Goal: Information Seeking & Learning: Learn about a topic

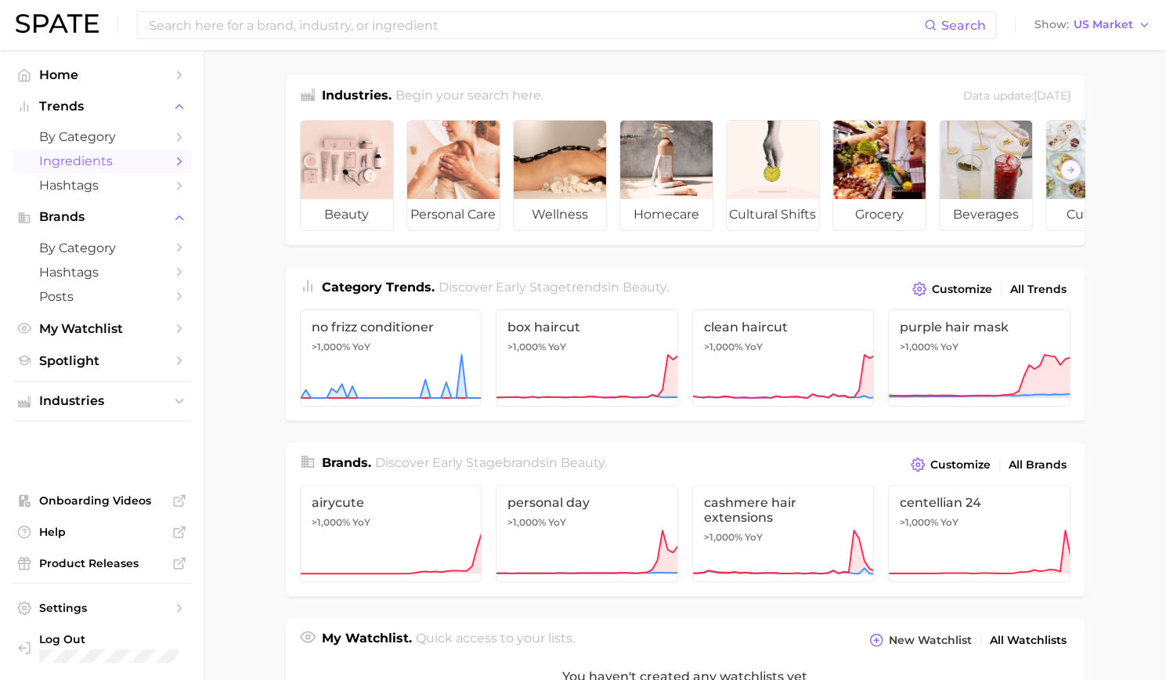
click at [96, 151] on body "Search Show US Market Home Trends by Category Ingredients Hashtags Brands by Ca…" at bounding box center [583, 340] width 1166 height 680
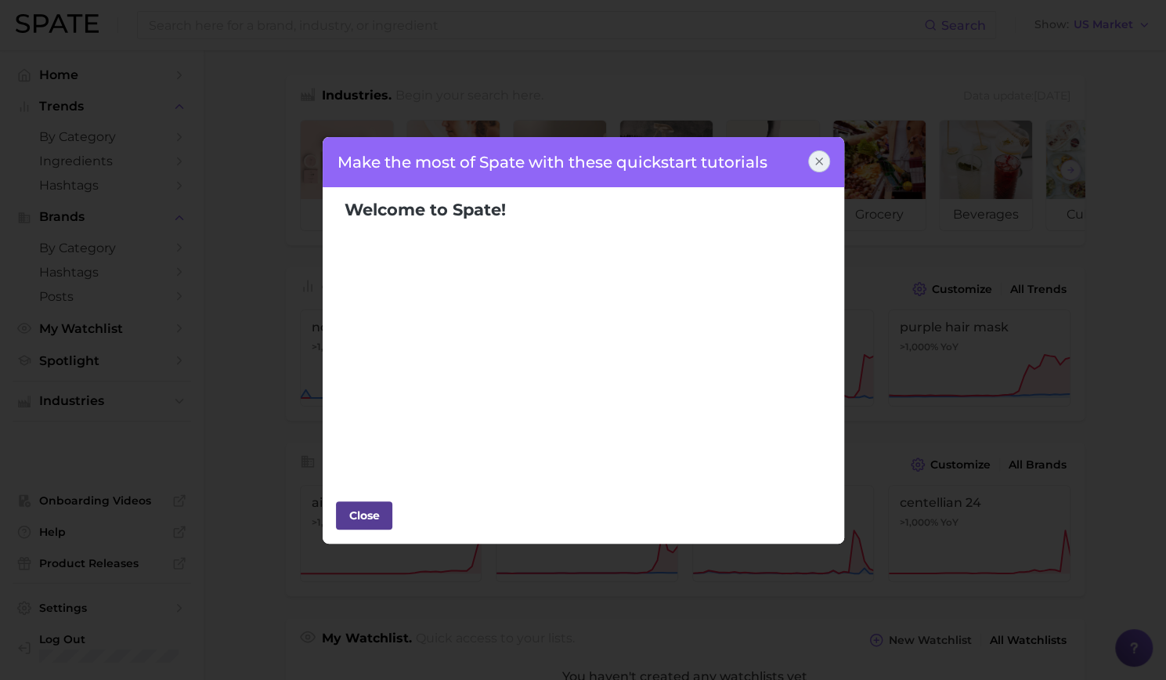
click at [357, 527] on button "Close" at bounding box center [364, 515] width 56 height 28
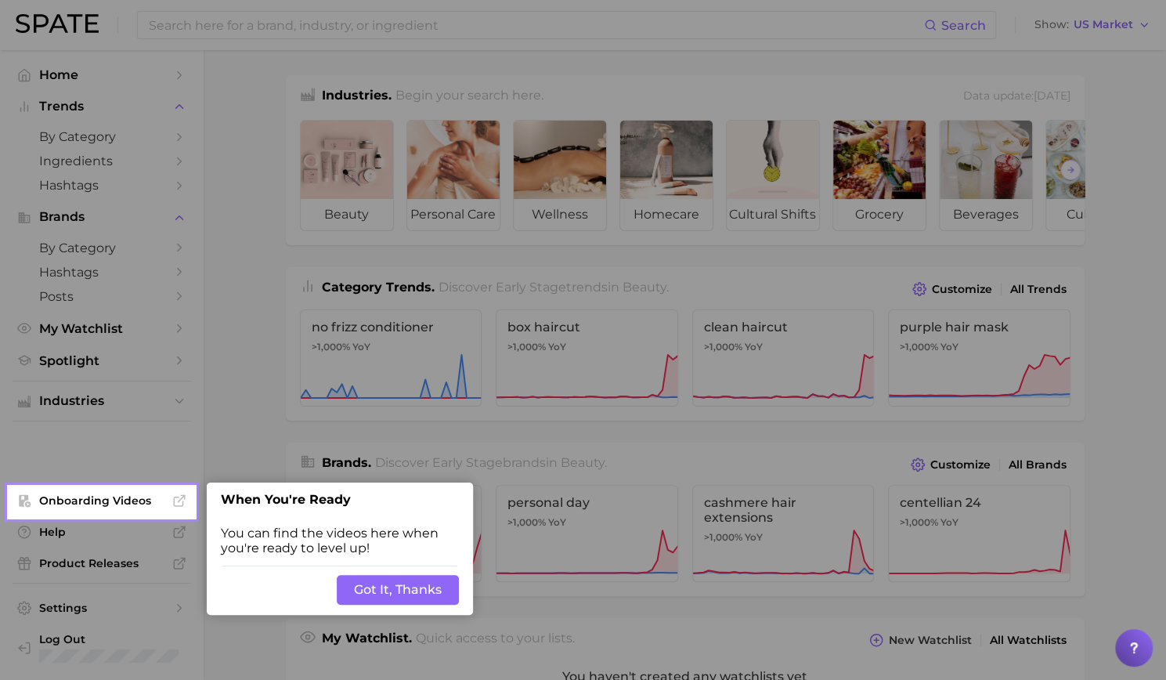
click at [366, 593] on button "Got It, Thanks" at bounding box center [398, 590] width 122 height 30
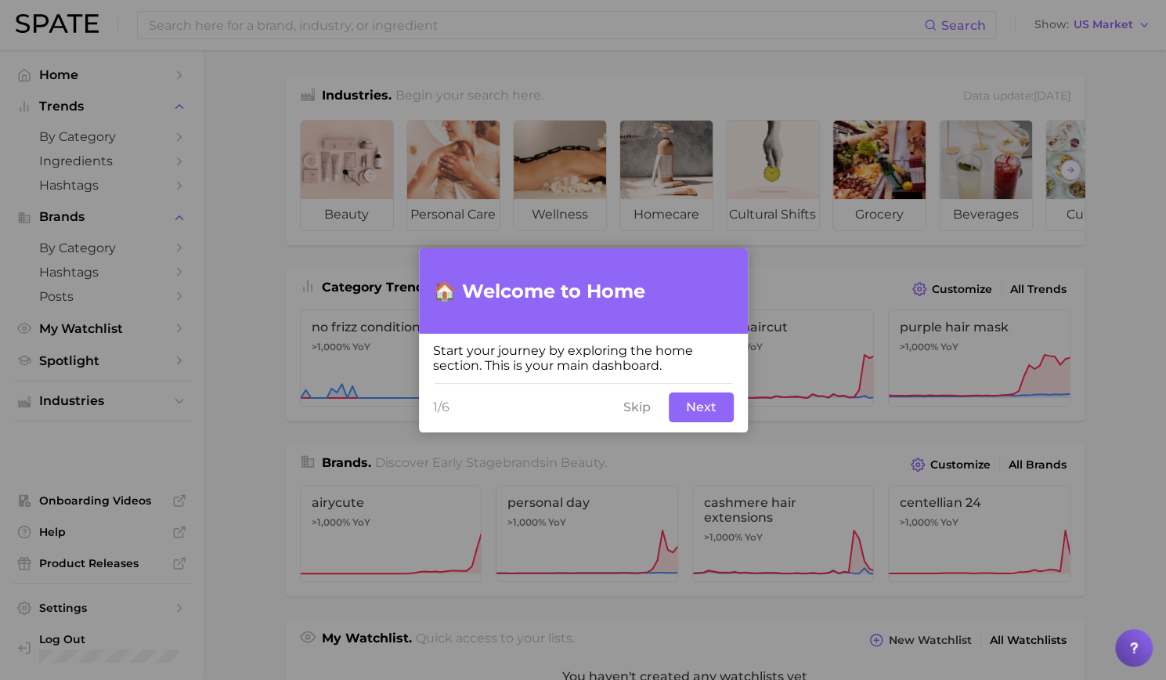
click at [647, 408] on button "Skip" at bounding box center [637, 407] width 46 height 30
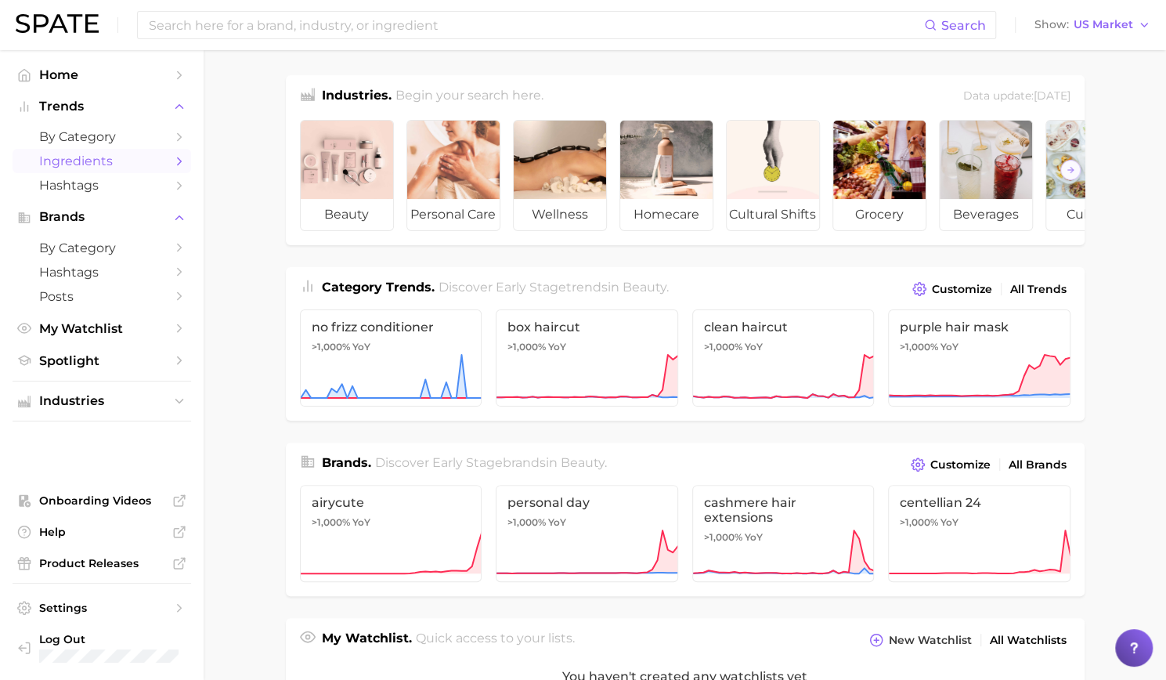
click at [82, 163] on span "Ingredients" at bounding box center [101, 160] width 125 height 15
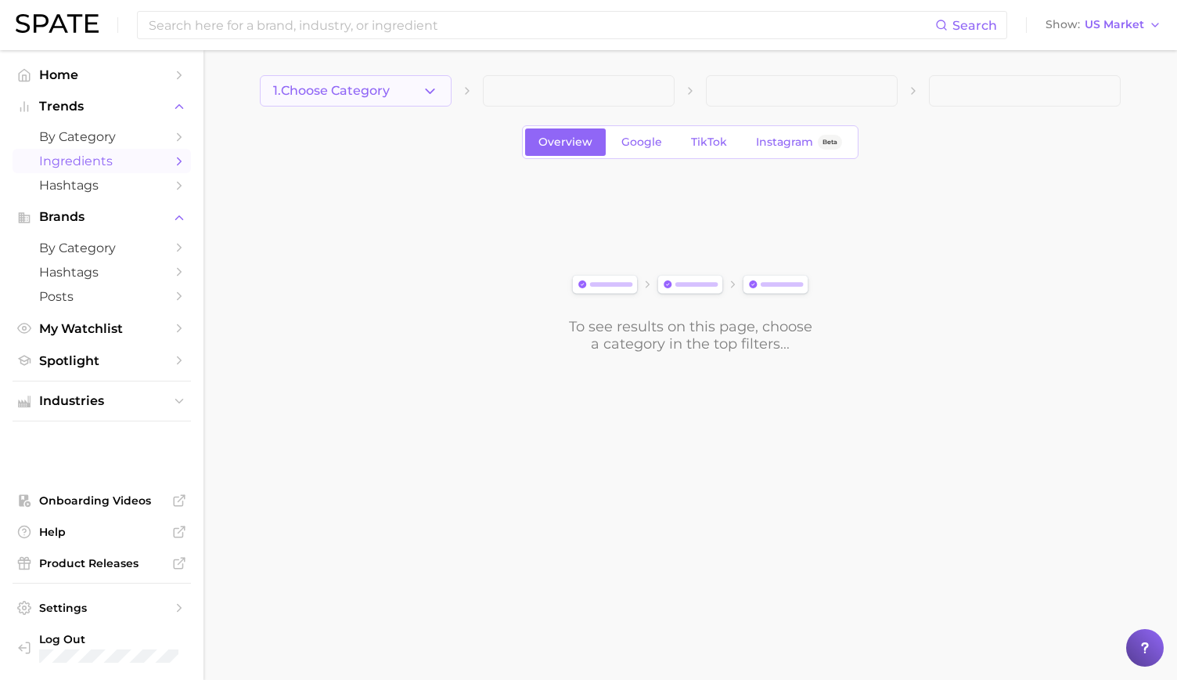
click at [379, 90] on span "1. Choose Category" at bounding box center [331, 91] width 117 height 14
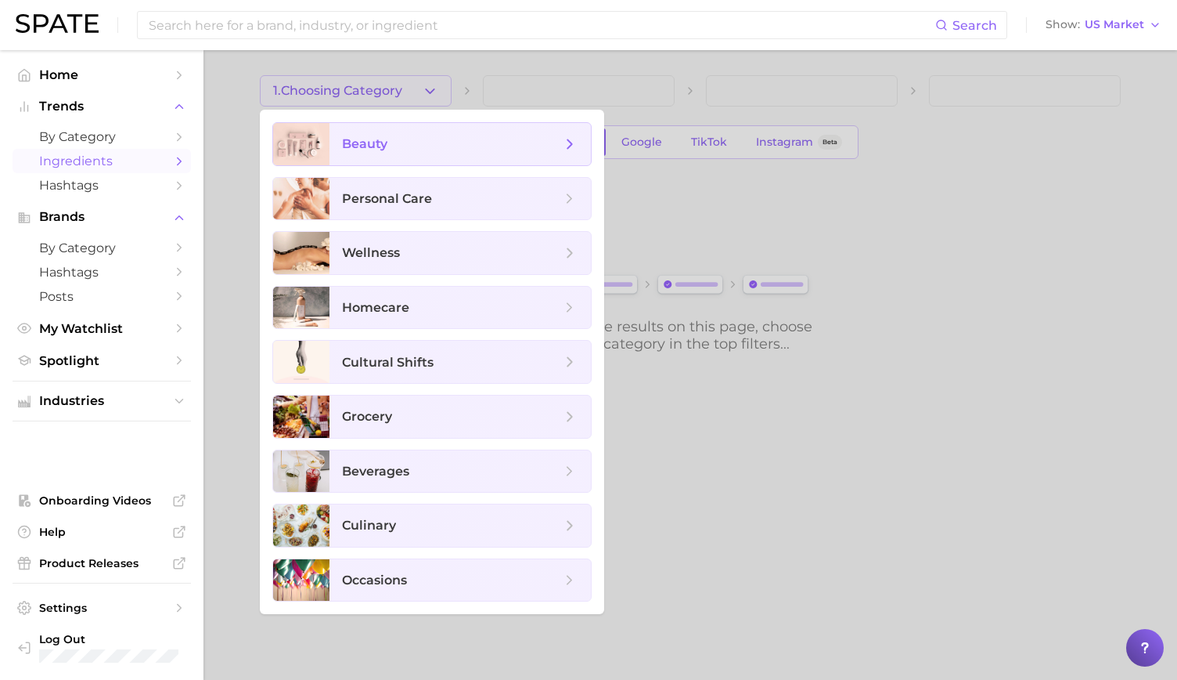
click at [373, 146] on span "beauty" at bounding box center [364, 143] width 45 height 15
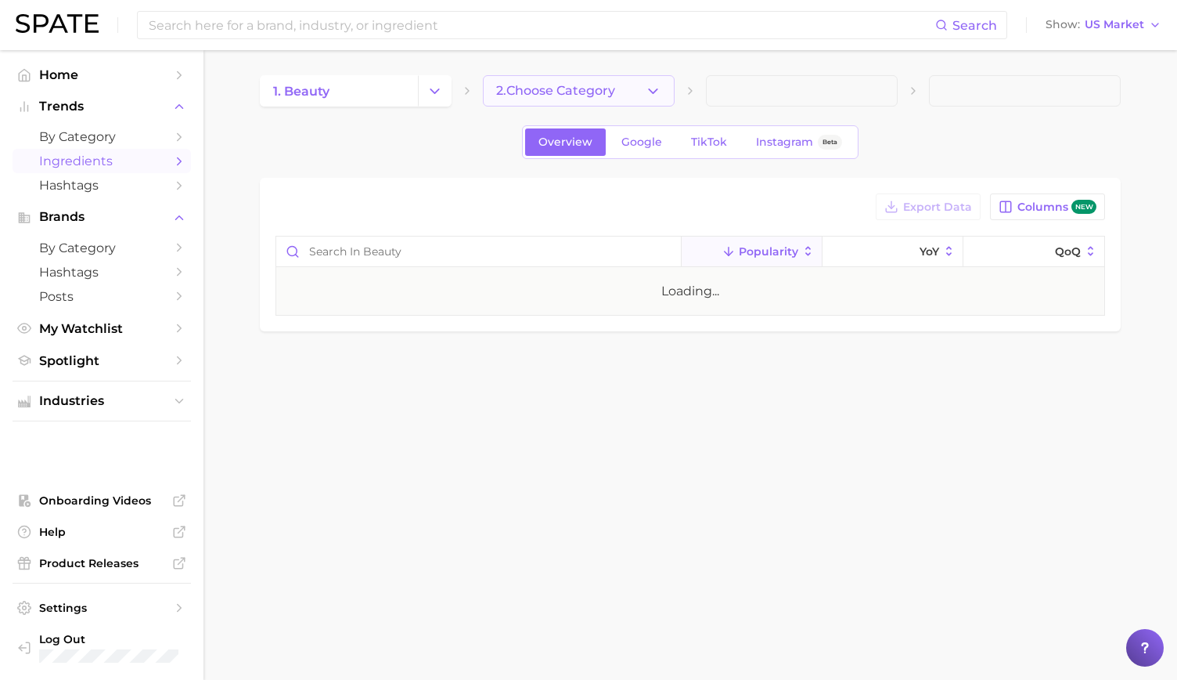
click at [526, 103] on button "2. Choose Category" at bounding box center [579, 90] width 192 height 31
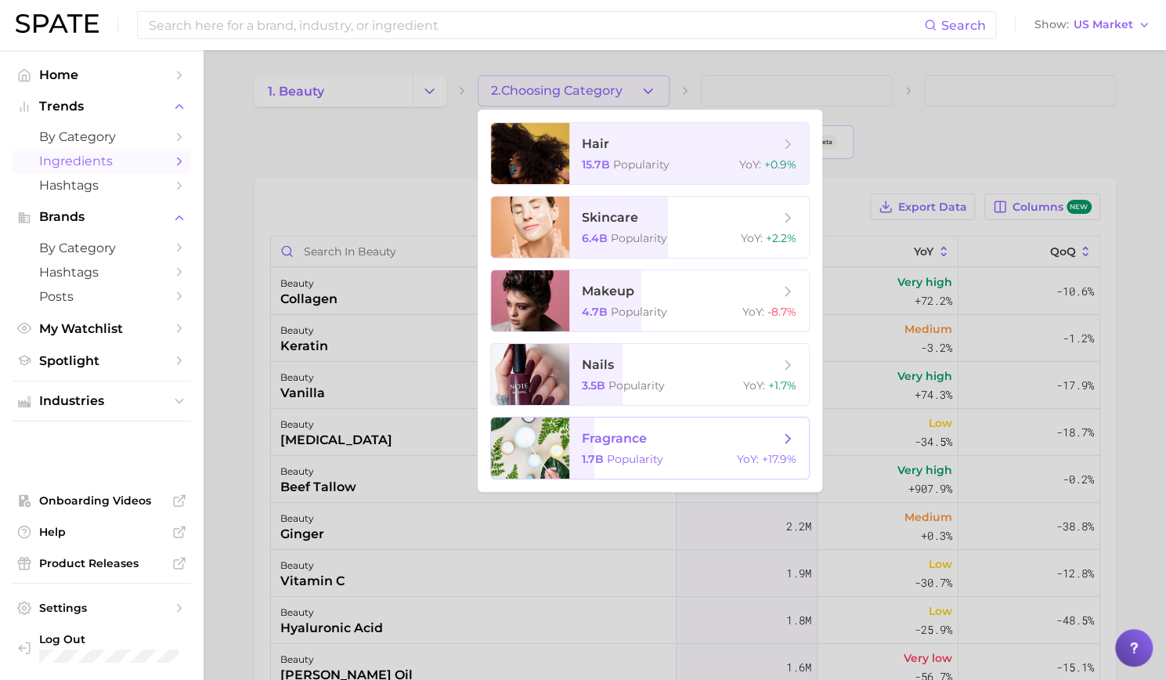
click at [625, 434] on span "fragrance" at bounding box center [614, 438] width 65 height 15
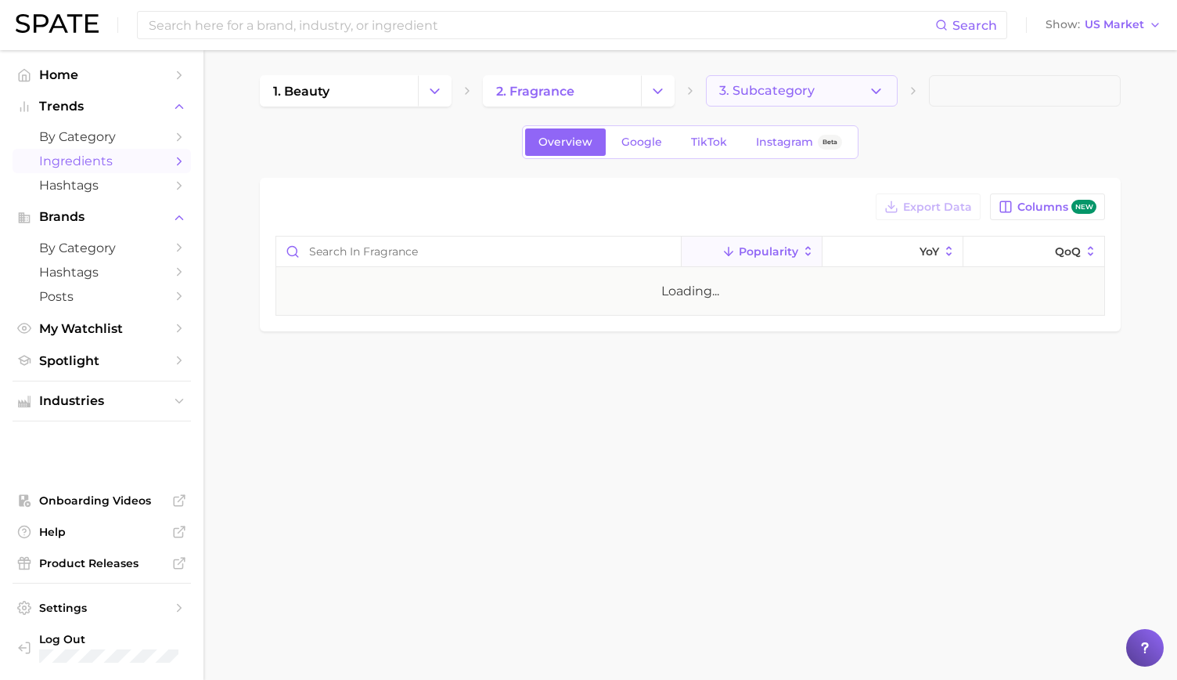
click at [753, 92] on span "3. Subcategory" at bounding box center [767, 91] width 96 height 14
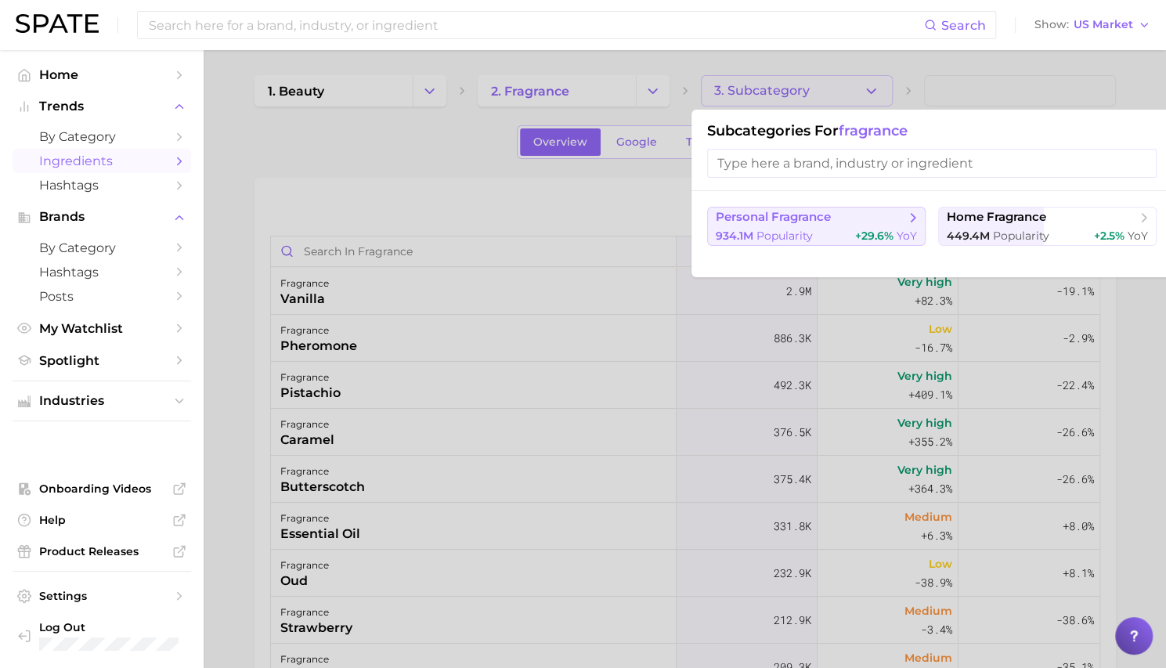
click at [806, 224] on span "personal fragrance" at bounding box center [811, 218] width 190 height 16
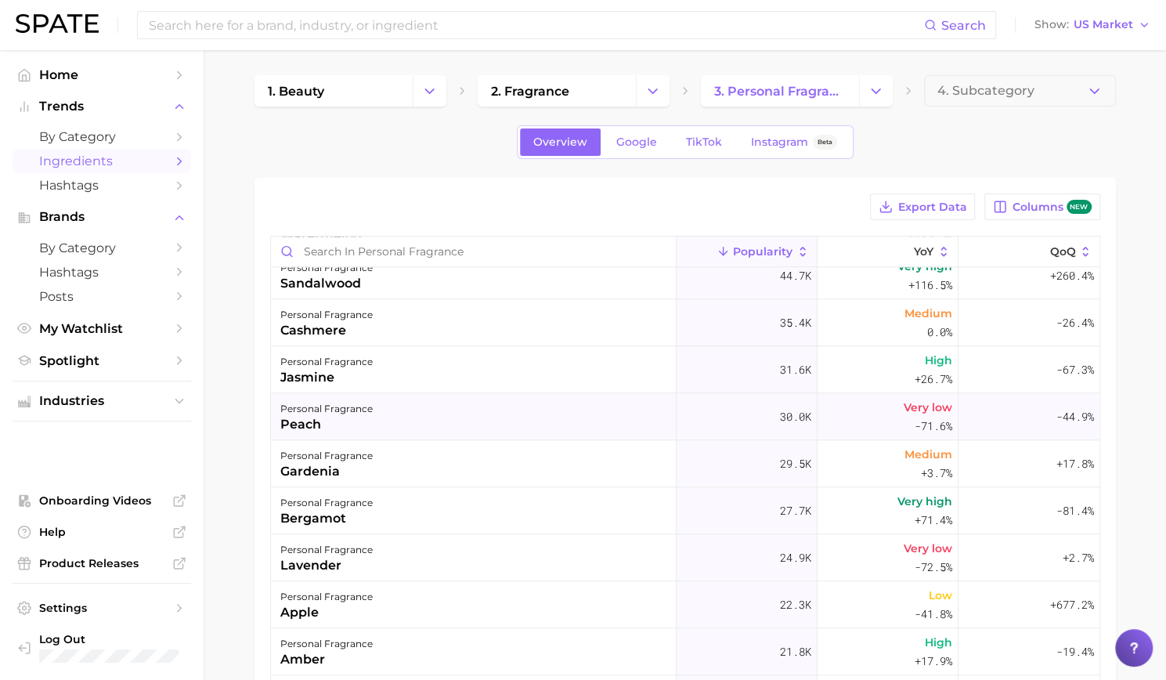
scroll to position [1096, 0]
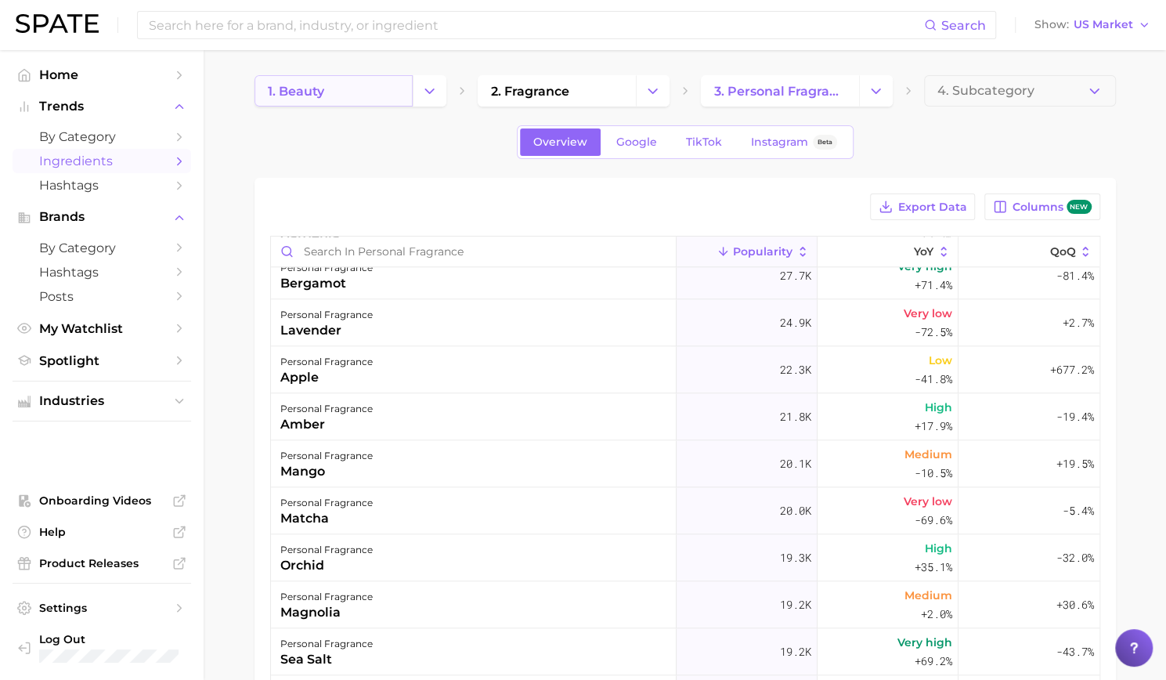
click at [361, 79] on link "1. beauty" at bounding box center [333, 90] width 158 height 31
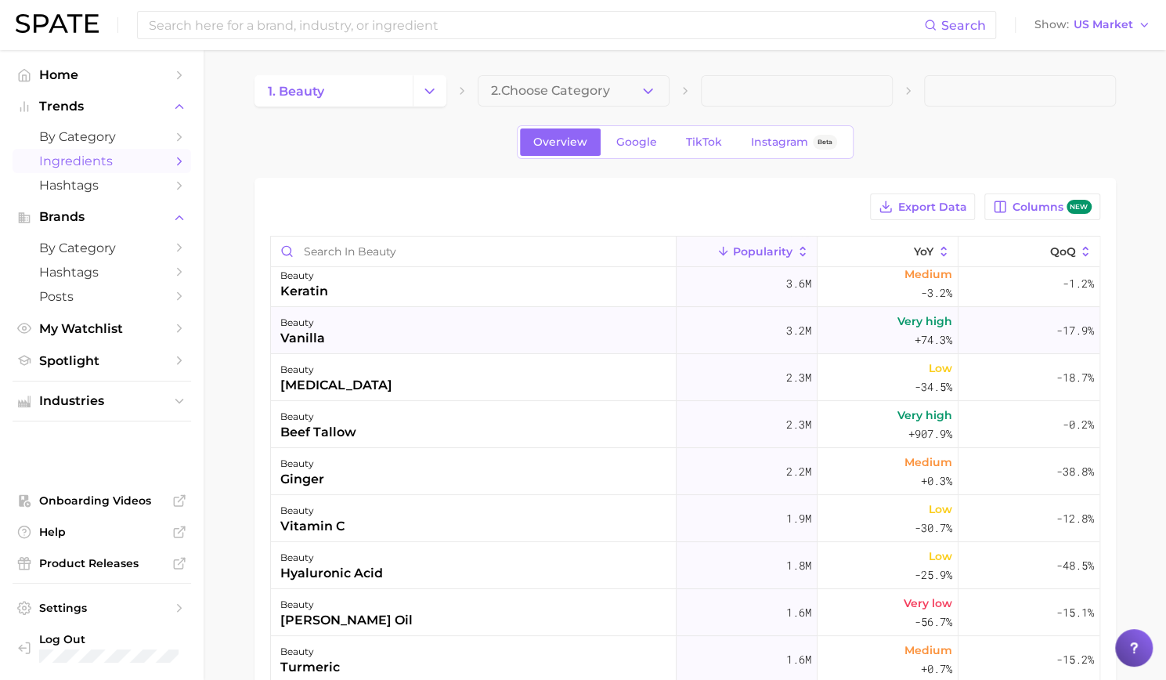
scroll to position [78, 0]
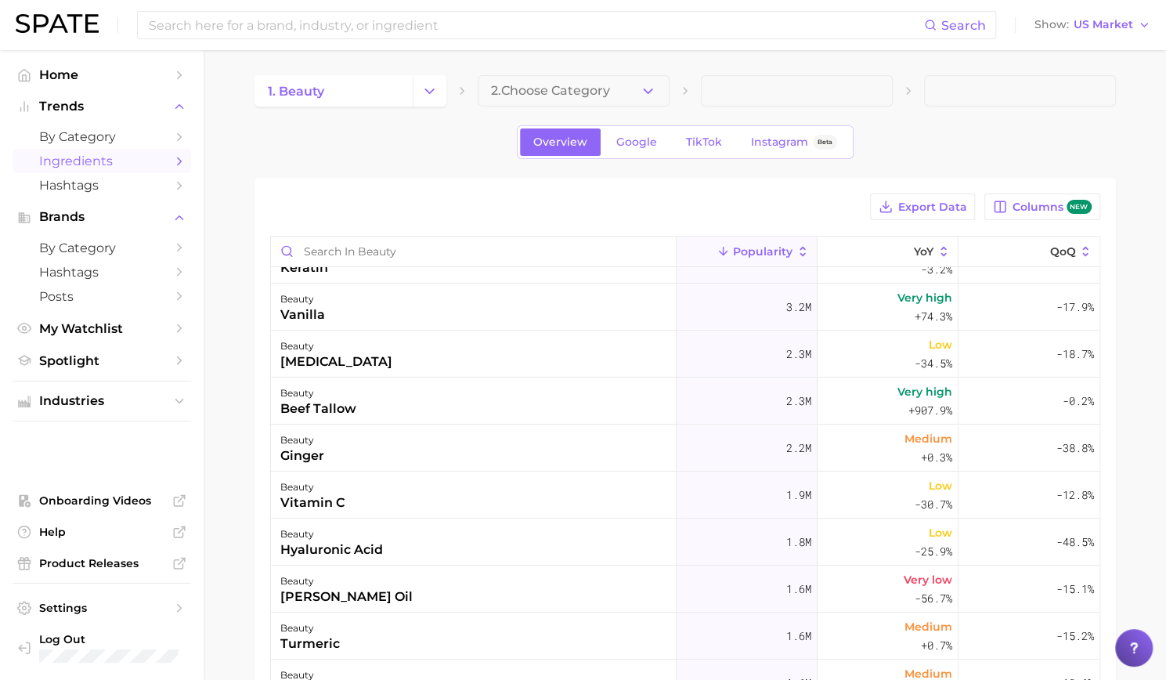
click at [493, 92] on span "2. Choose Category" at bounding box center [550, 91] width 119 height 14
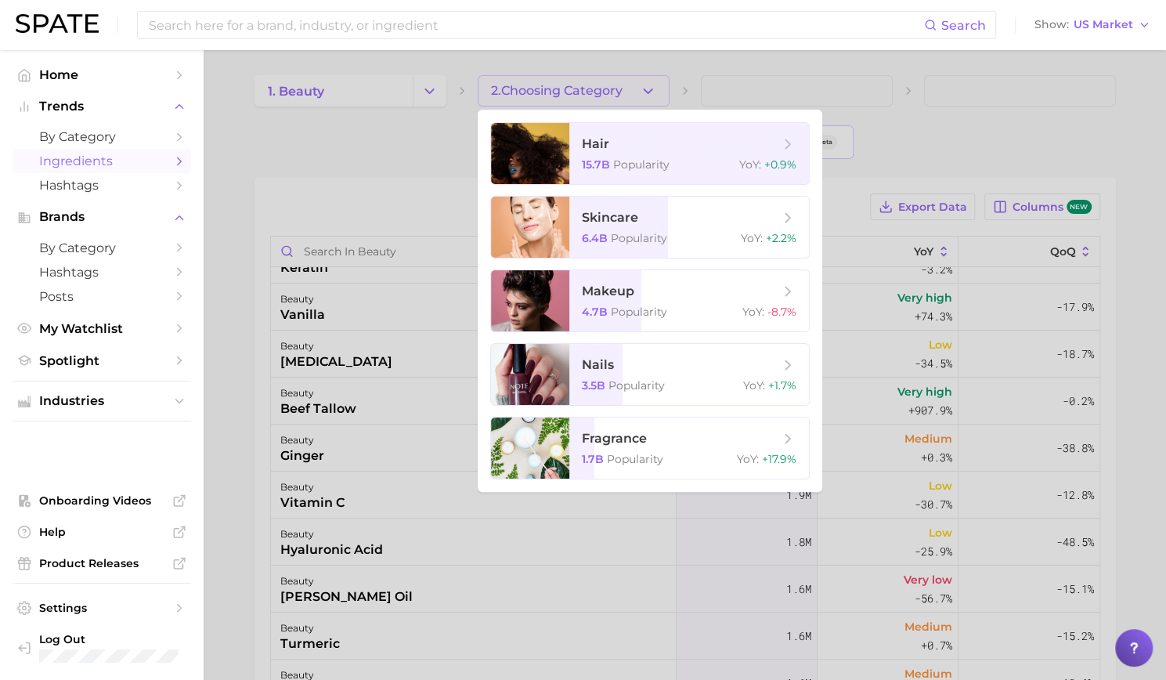
click at [493, 92] on div at bounding box center [583, 340] width 1166 height 680
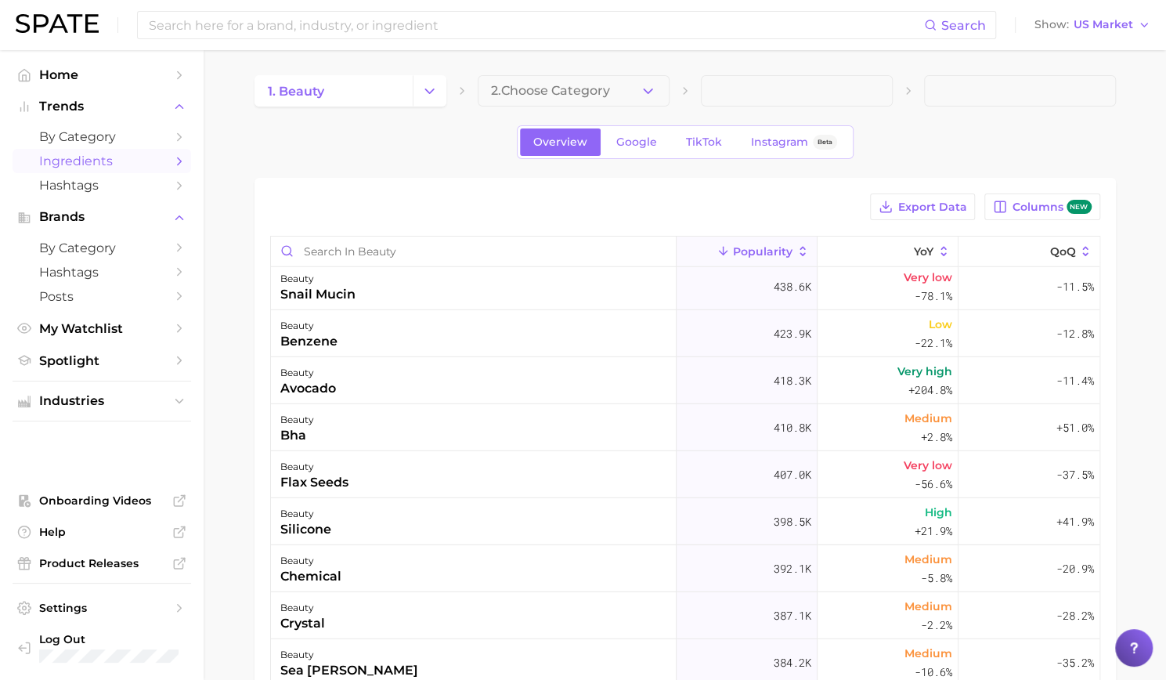
scroll to position [2662, 0]
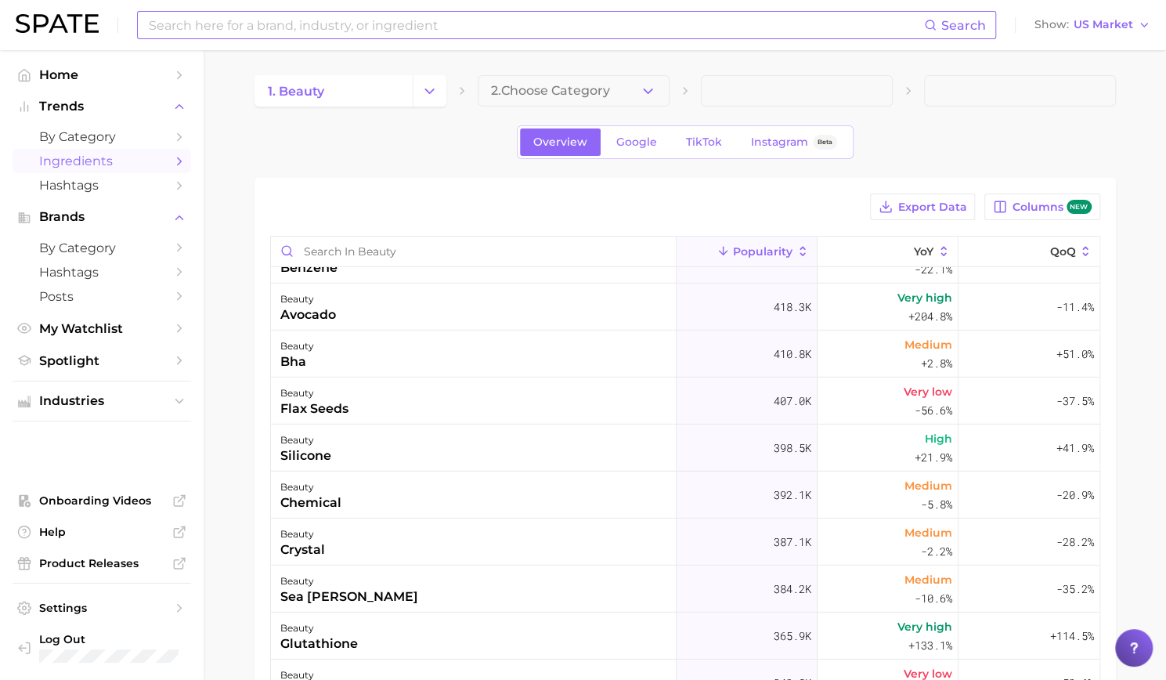
click at [307, 33] on input at bounding box center [535, 25] width 777 height 27
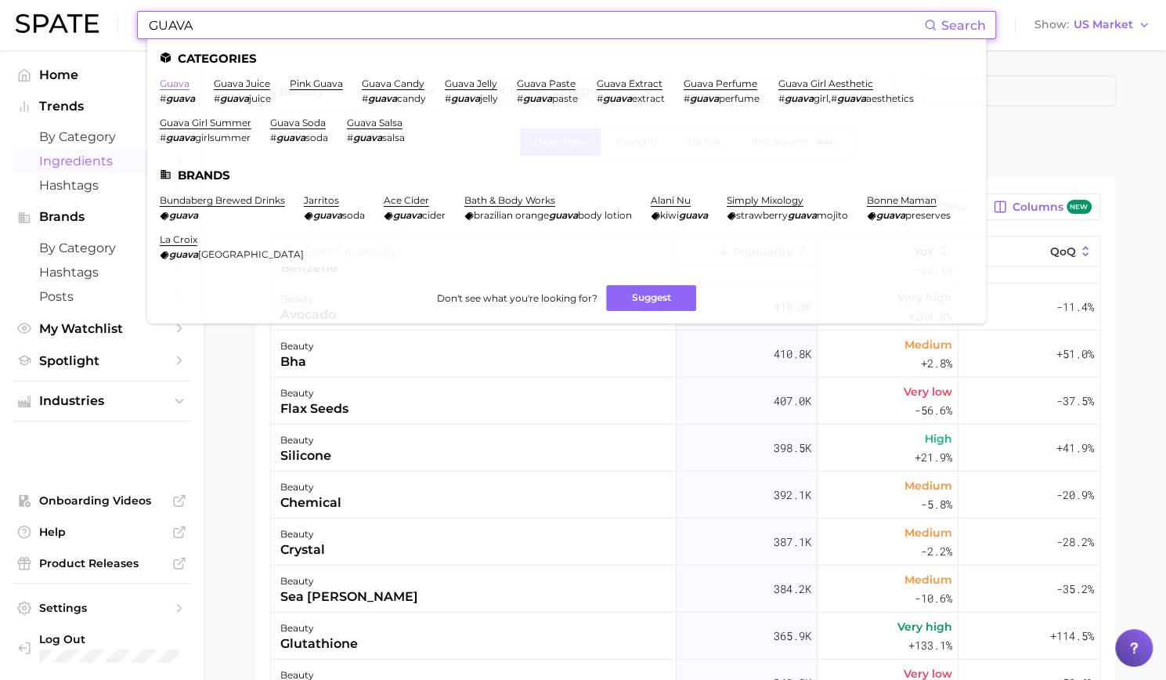
type input "GUAVA"
click at [177, 81] on link "guava" at bounding box center [175, 84] width 30 height 12
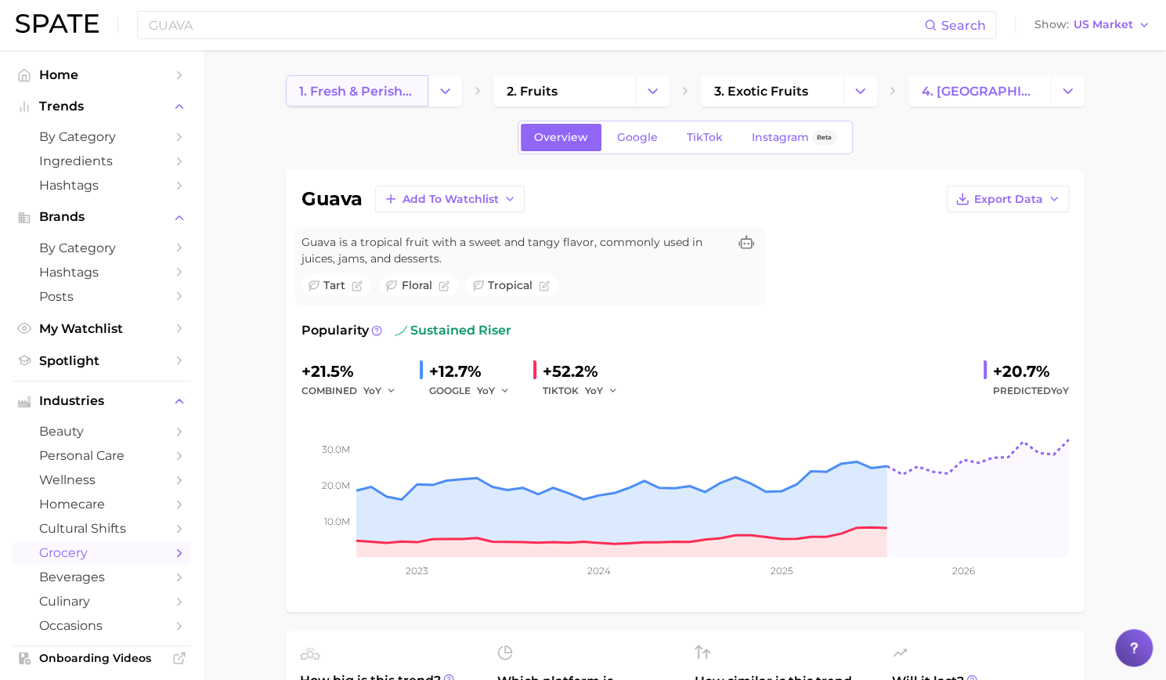
click at [352, 84] on span "1. fresh & perishable foods" at bounding box center [357, 91] width 116 height 15
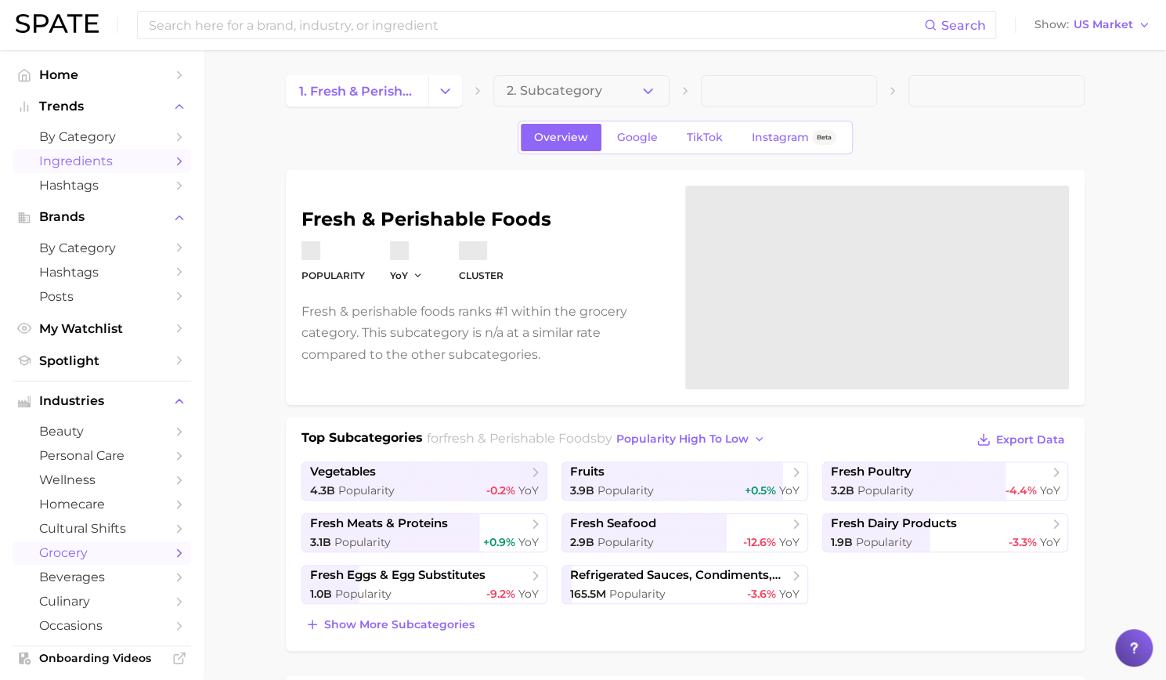
click at [70, 162] on span "Ingredients" at bounding box center [101, 160] width 125 height 15
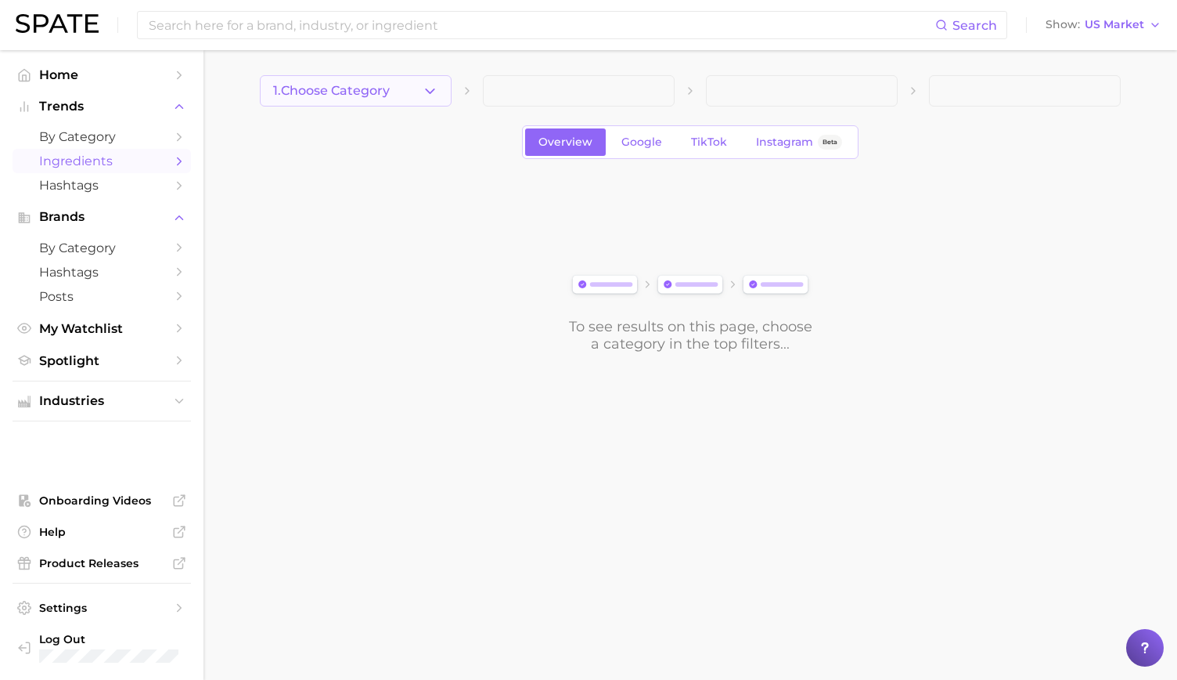
click at [345, 93] on span "1. Choose Category" at bounding box center [331, 91] width 117 height 14
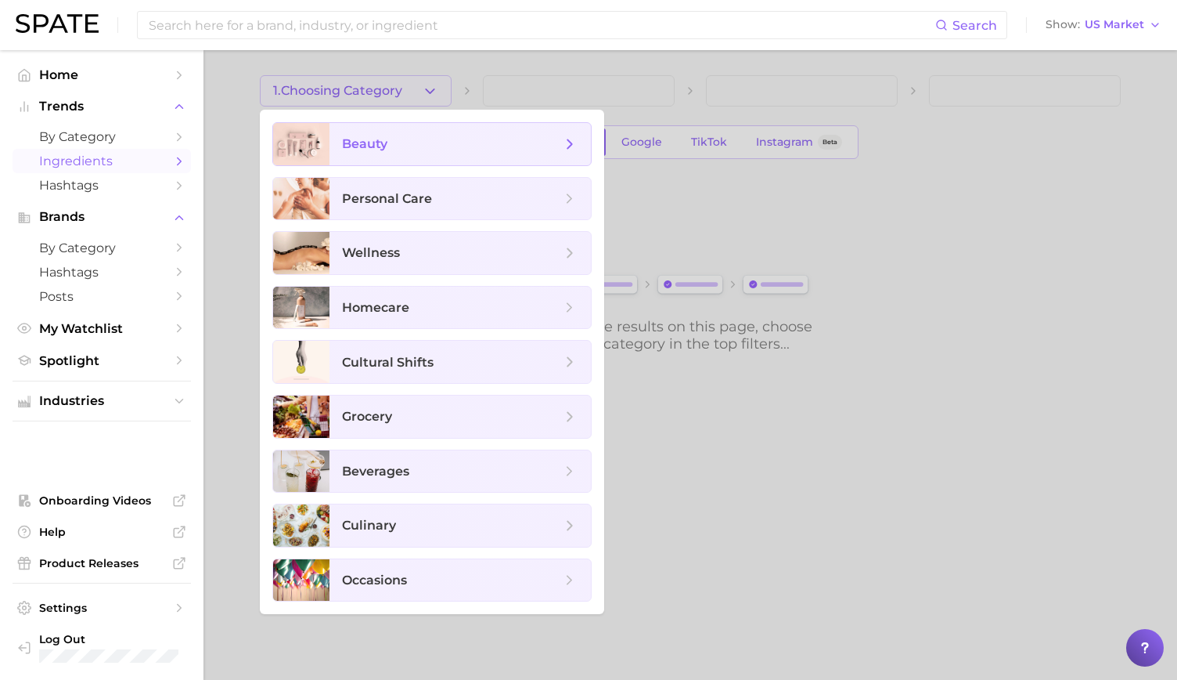
click at [371, 143] on span "beauty" at bounding box center [364, 143] width 45 height 15
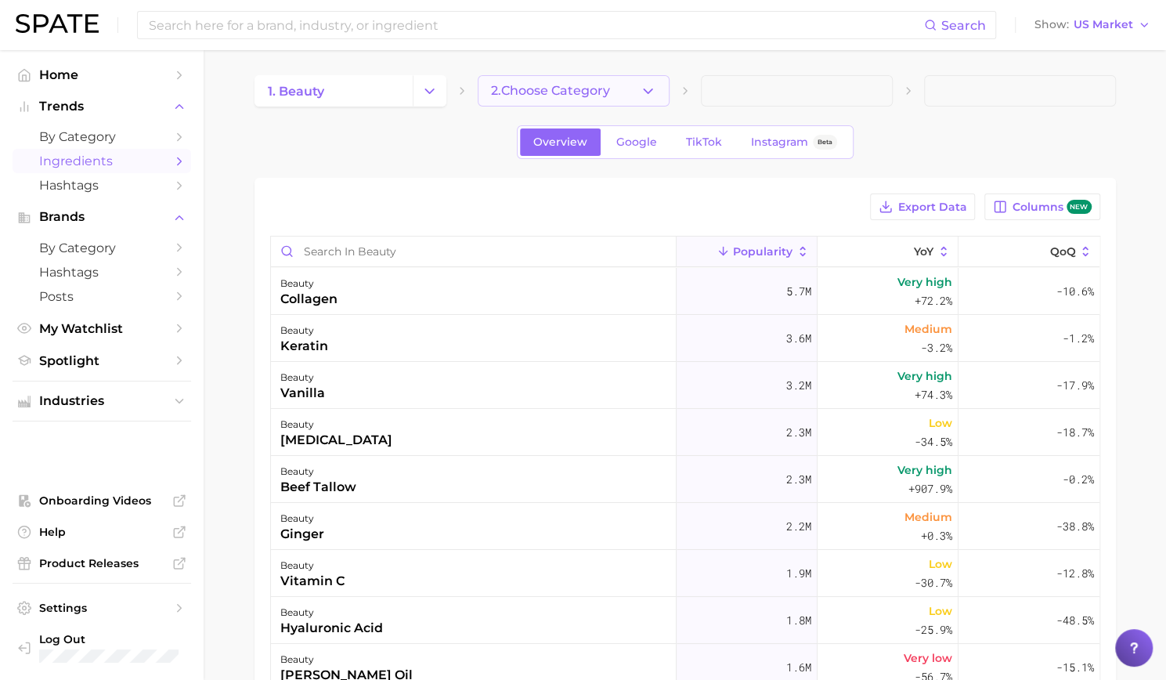
click at [540, 88] on span "2. Choose Category" at bounding box center [550, 91] width 119 height 14
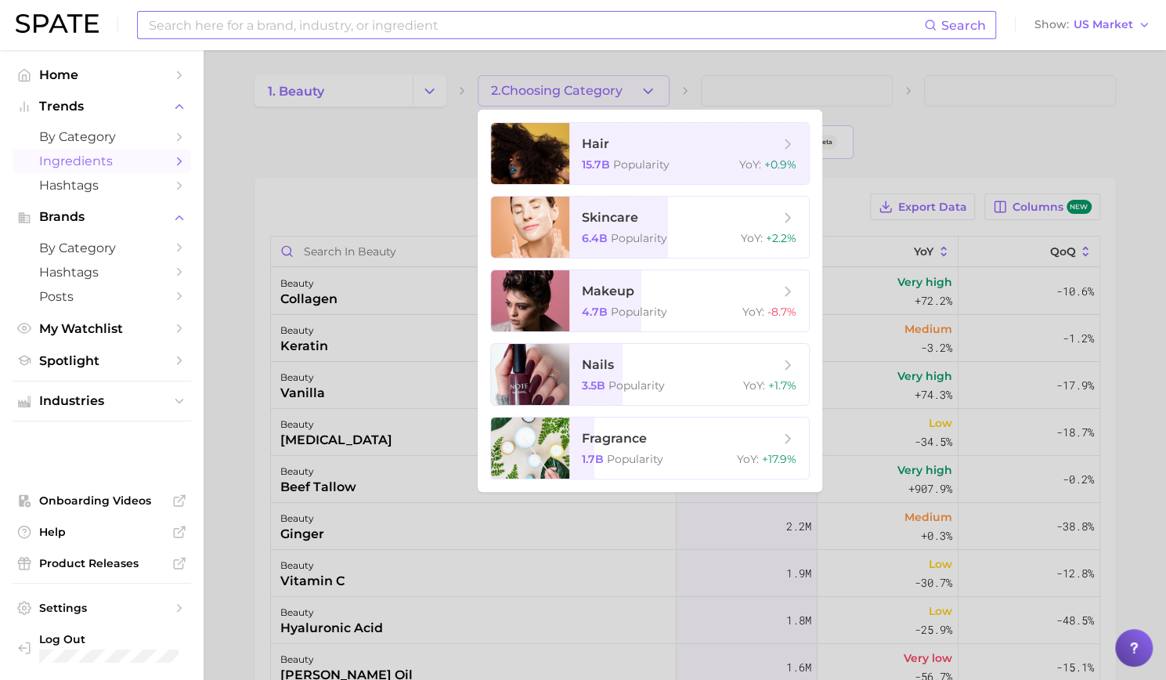
click at [485, 27] on input at bounding box center [535, 25] width 777 height 27
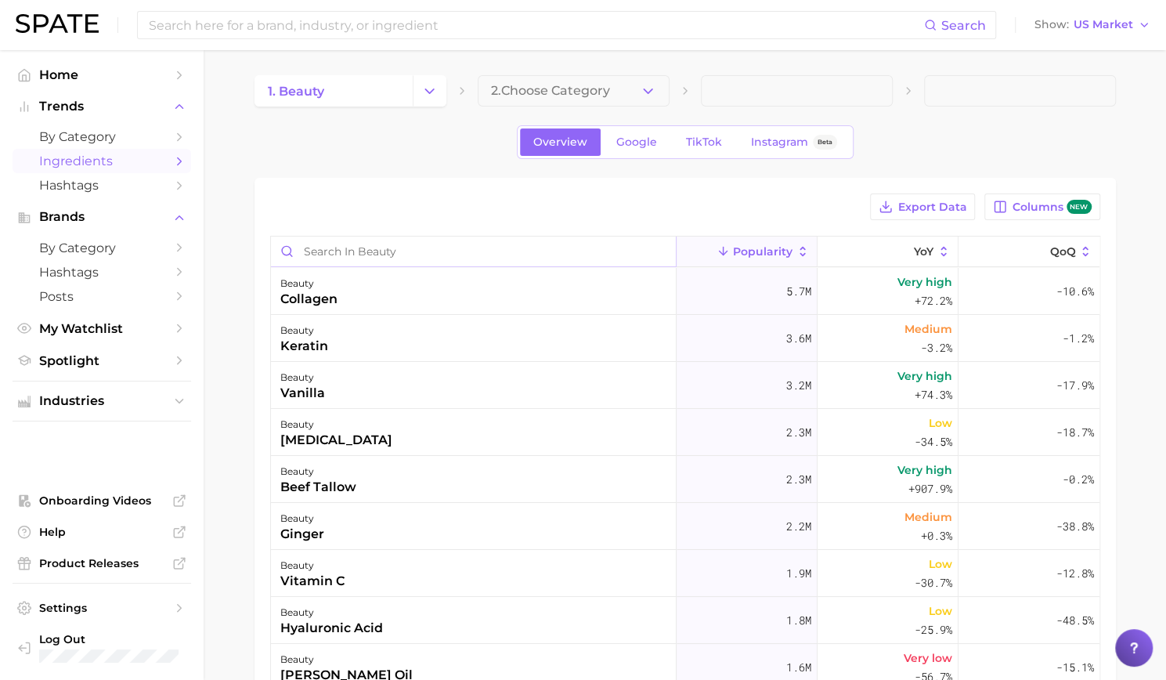
click at [483, 251] on input "Search in beauty" at bounding box center [473, 251] width 405 height 30
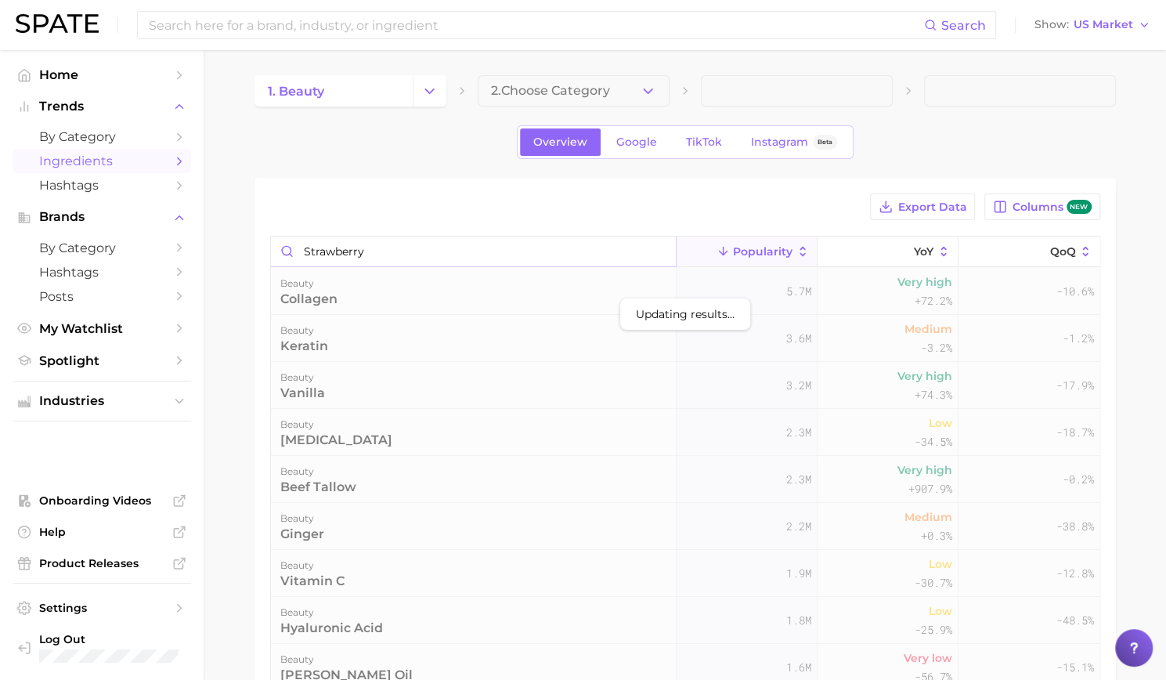
type input "strawberry"
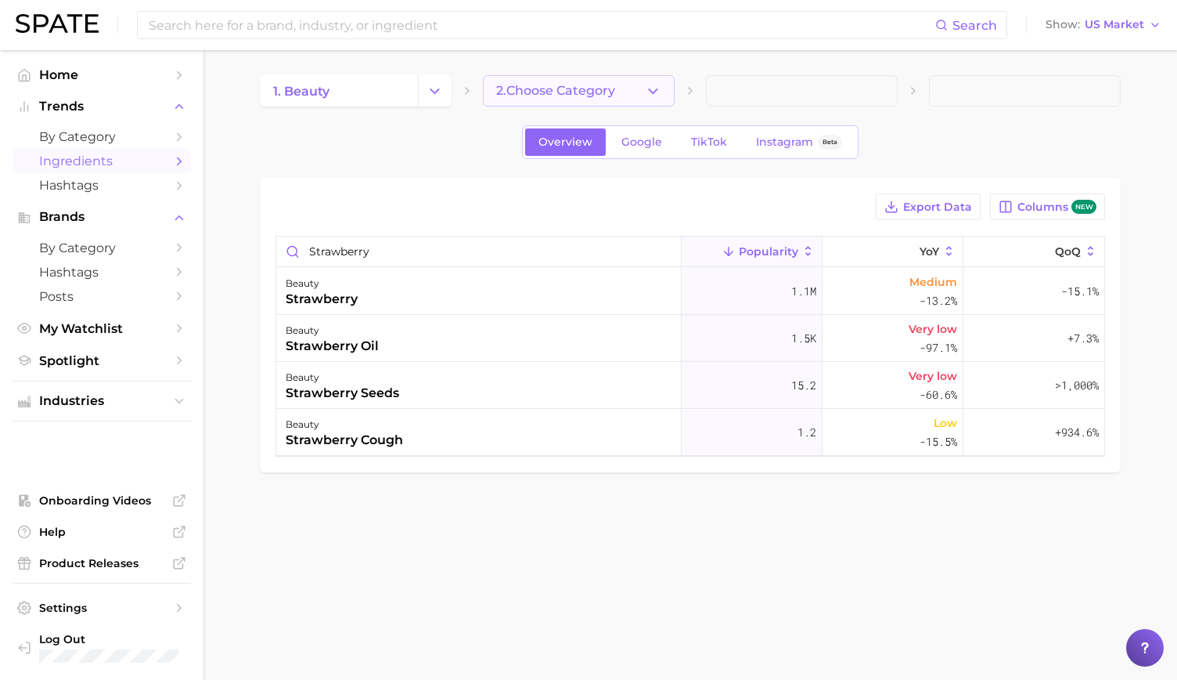
click at [506, 90] on span "2. Choose Category" at bounding box center [555, 91] width 119 height 14
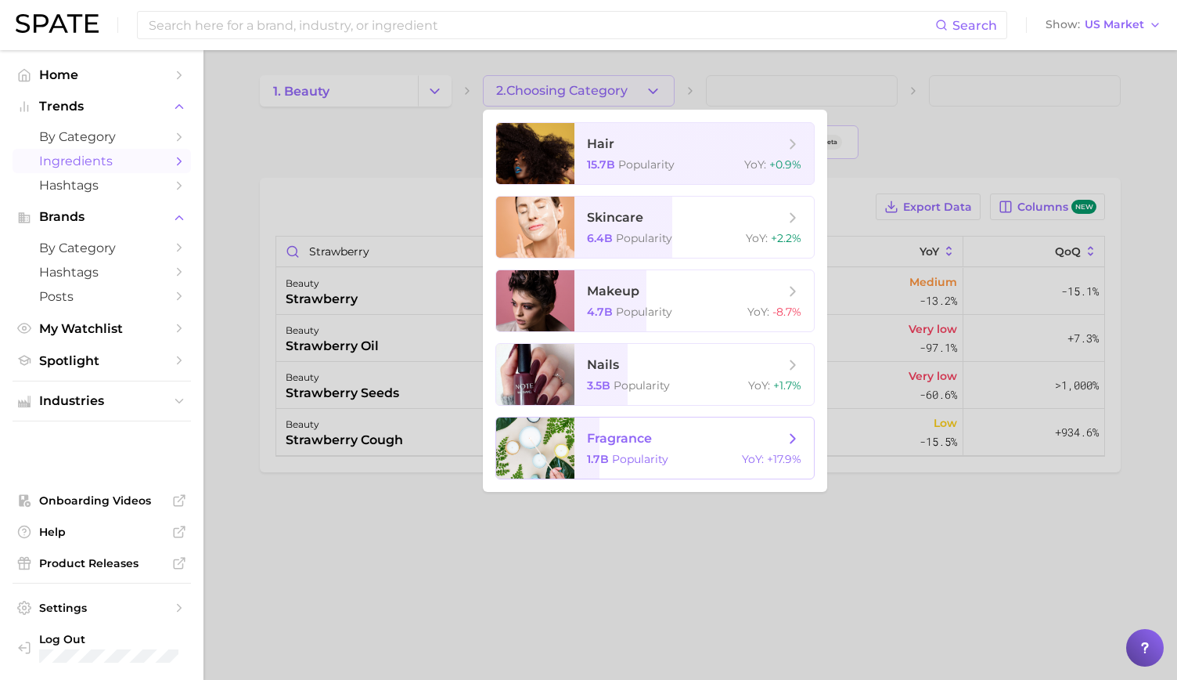
click at [600, 444] on span "fragrance" at bounding box center [619, 438] width 65 height 15
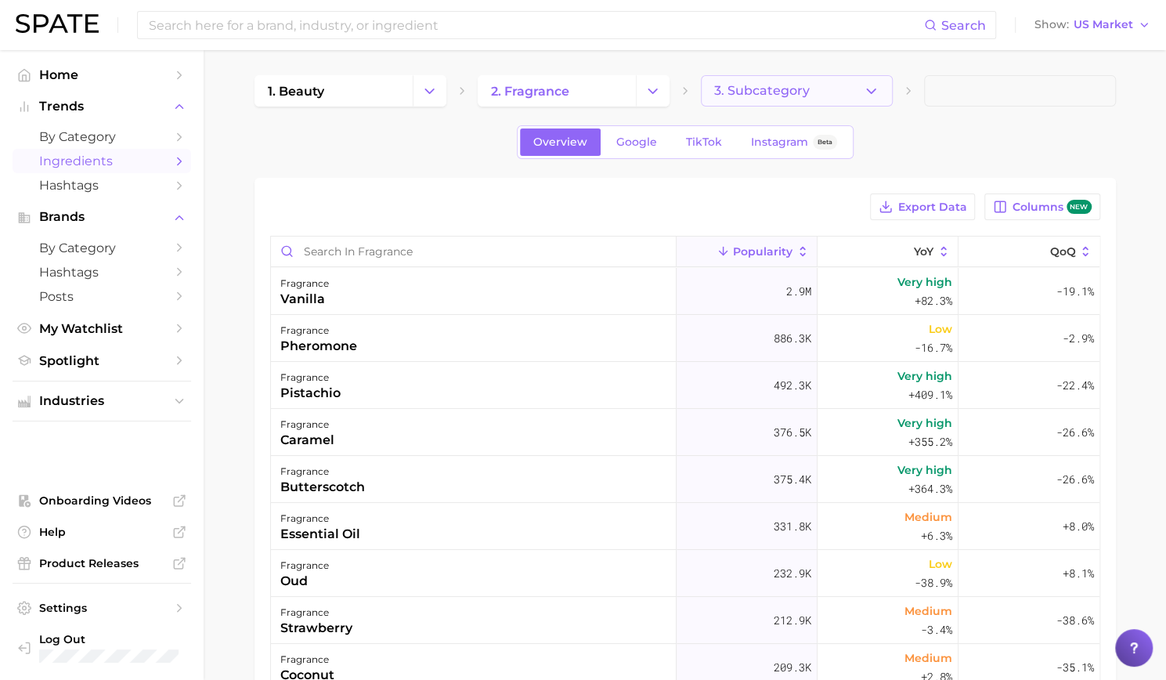
click at [787, 88] on span "3. Subcategory" at bounding box center [762, 91] width 96 height 14
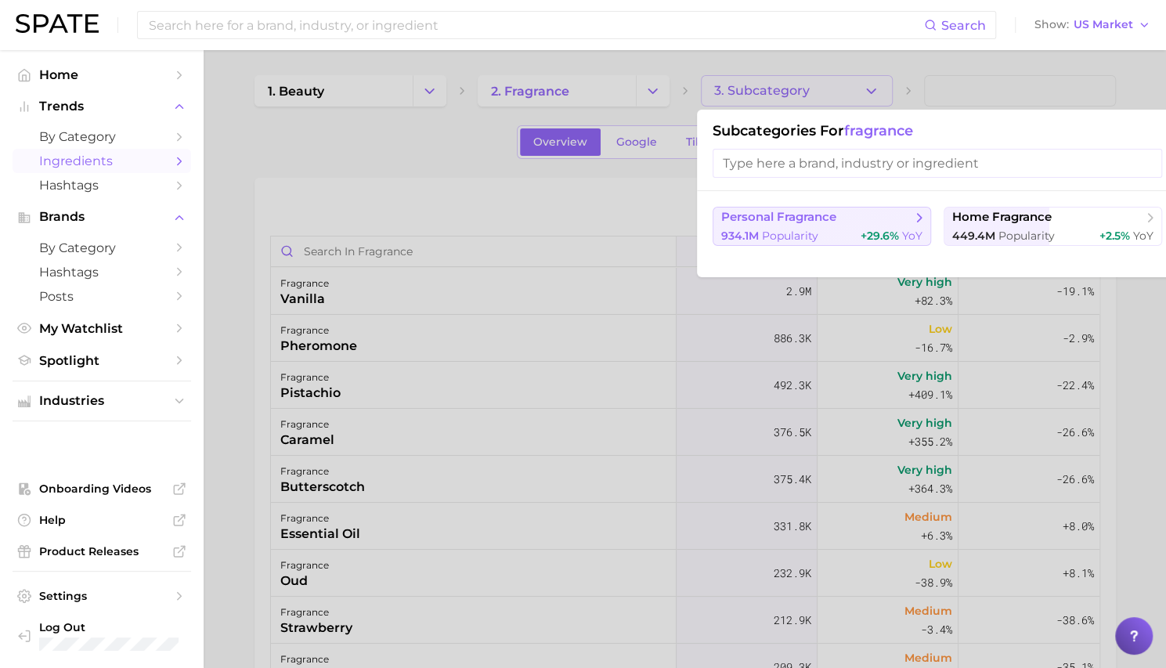
click at [786, 220] on span "personal fragrance" at bounding box center [778, 217] width 115 height 15
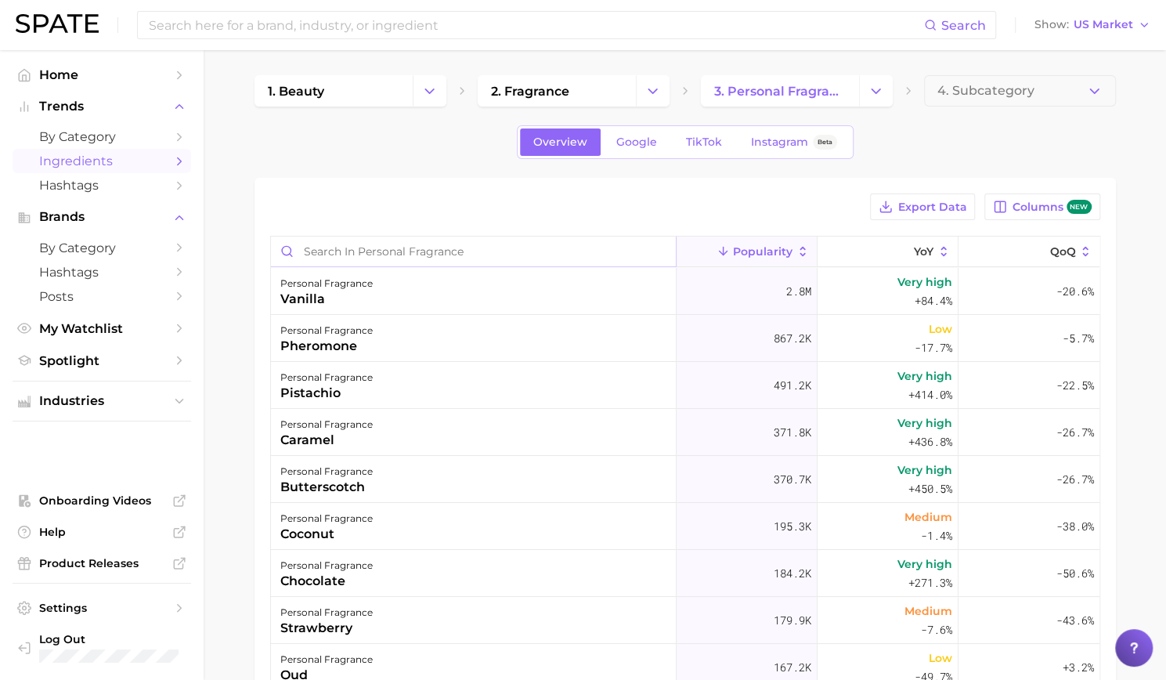
click at [481, 248] on input "Search in personal fragrance" at bounding box center [473, 251] width 405 height 30
type input "C"
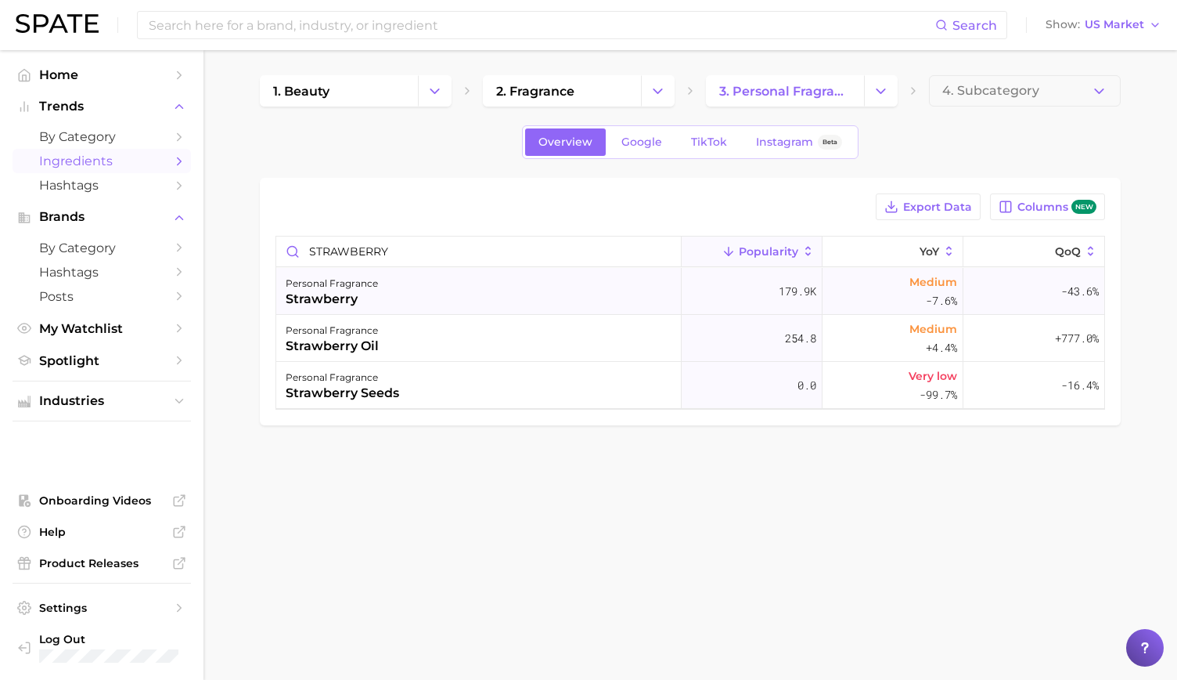
click at [373, 294] on div "strawberry" at bounding box center [332, 299] width 92 height 19
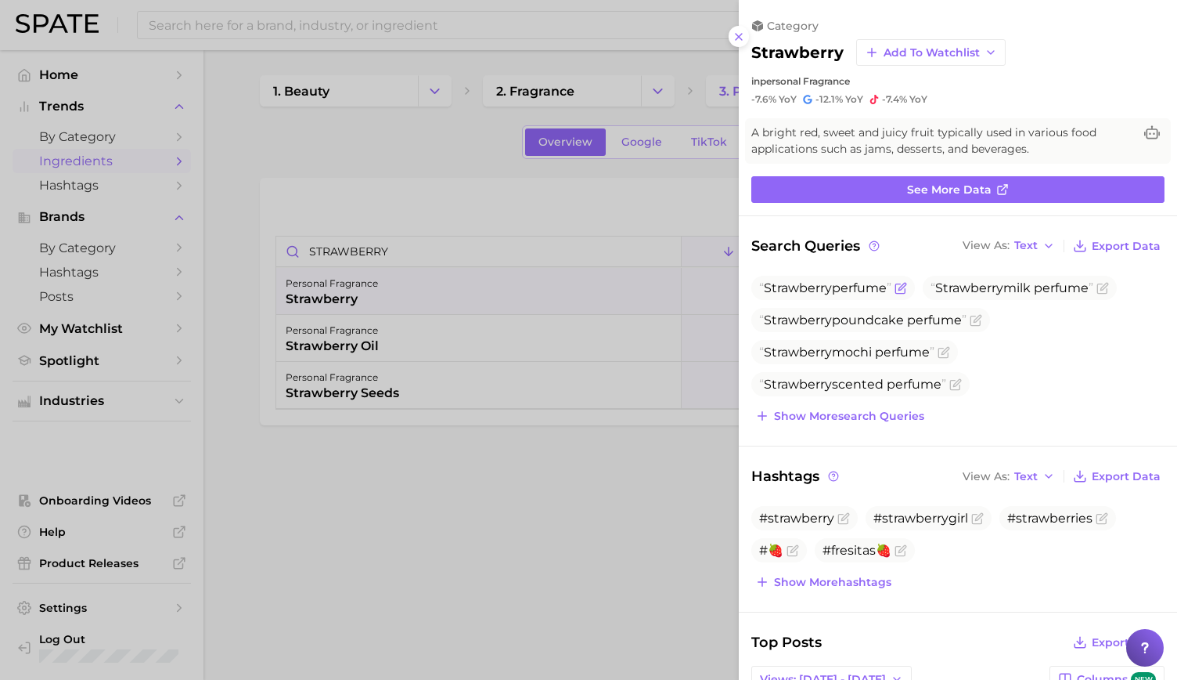
click at [844, 283] on span "Strawberry perfume" at bounding box center [825, 287] width 132 height 15
click at [527, 459] on div at bounding box center [588, 340] width 1177 height 680
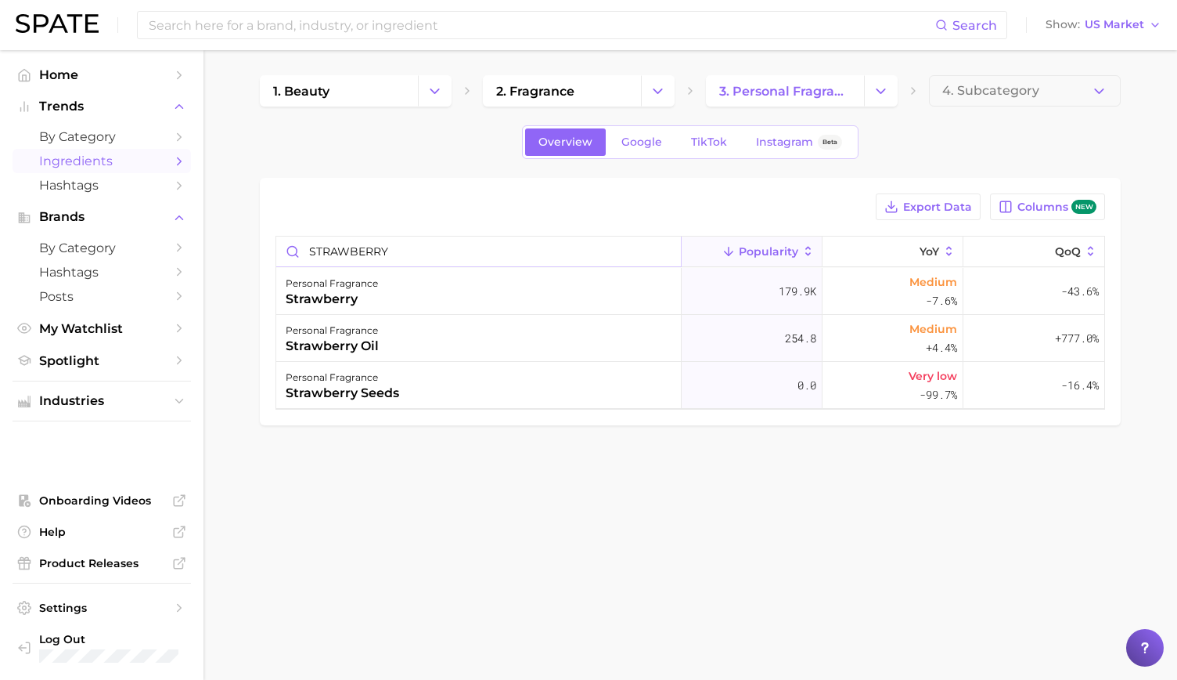
click at [368, 256] on input "STRAWBERRY" at bounding box center [478, 251] width 405 height 30
click at [328, 297] on div "cherry" at bounding box center [332, 299] width 92 height 19
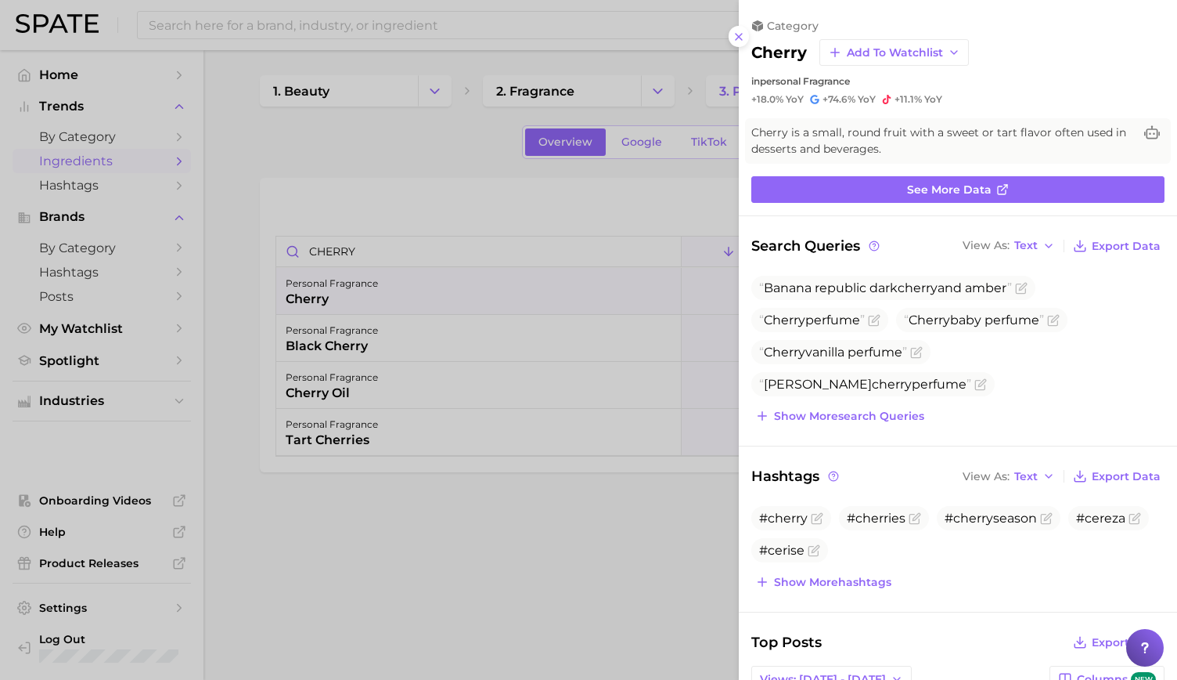
click at [687, 146] on div at bounding box center [588, 340] width 1177 height 680
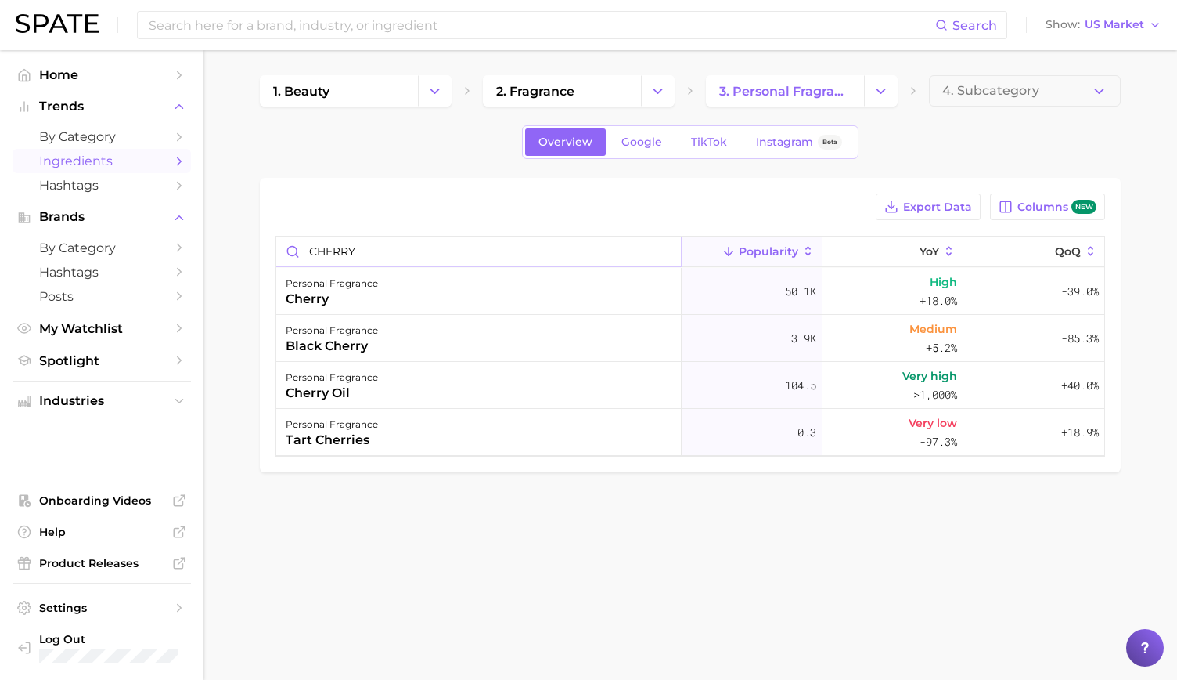
click at [389, 237] on input "CHERRY" at bounding box center [478, 251] width 405 height 30
type input "TOMATO"
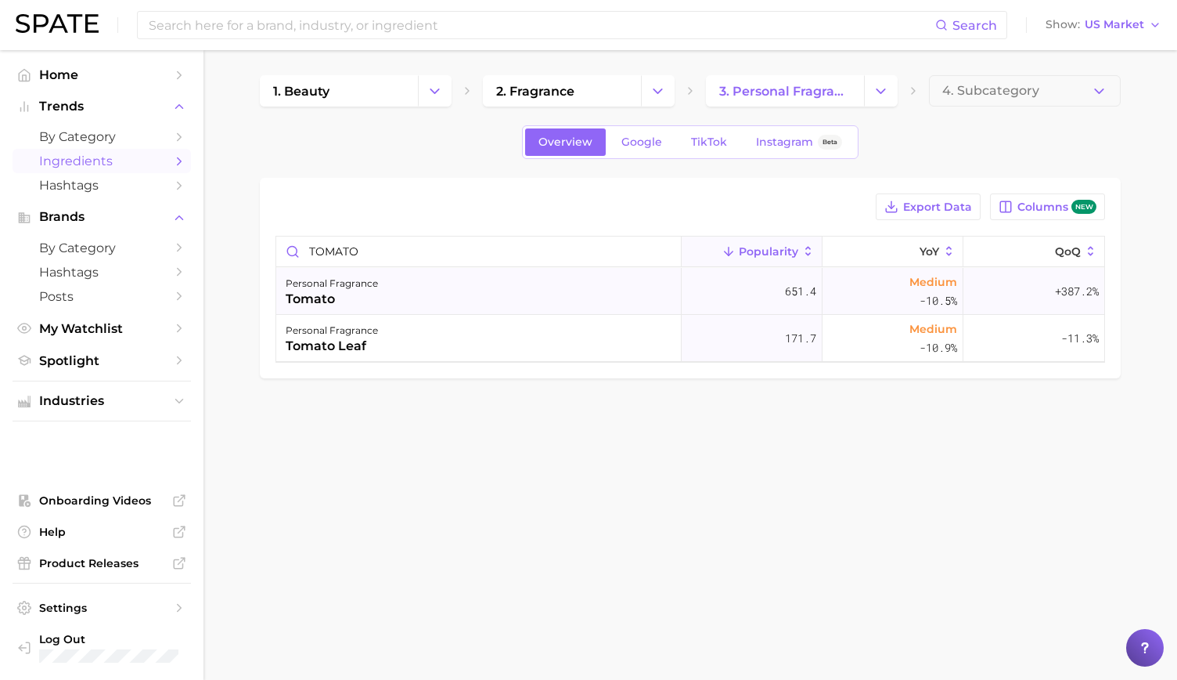
click at [401, 292] on div "personal fragrance tomato" at bounding box center [479, 291] width 406 height 47
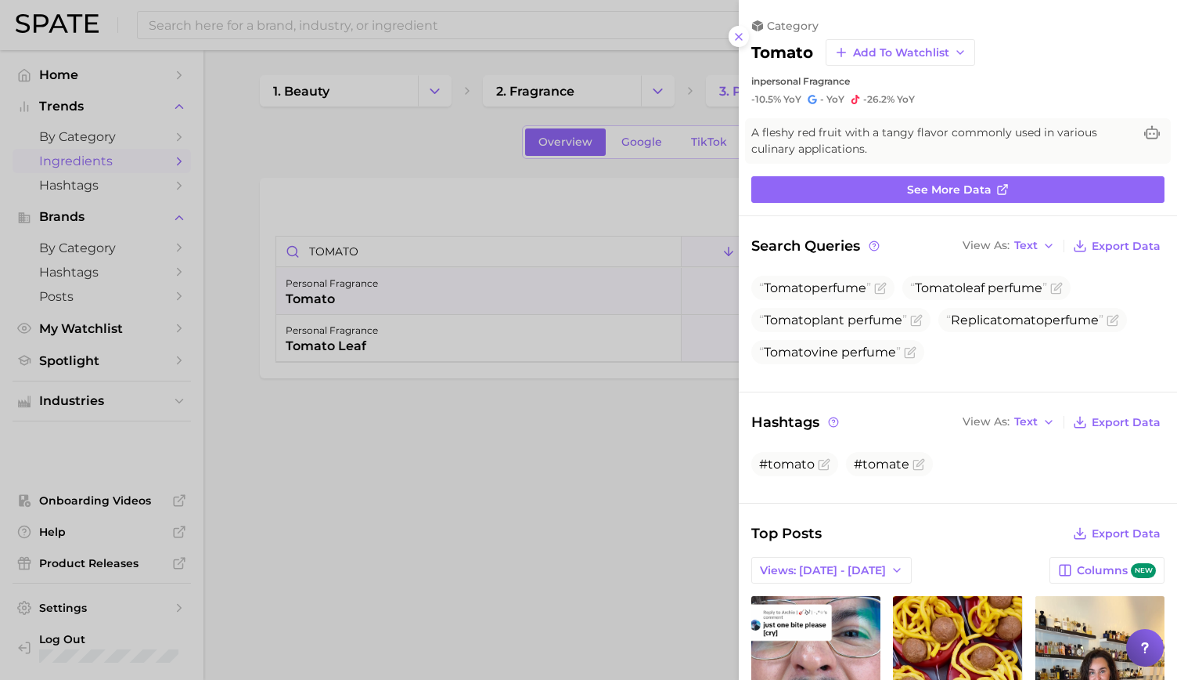
click at [557, 156] on div at bounding box center [588, 340] width 1177 height 680
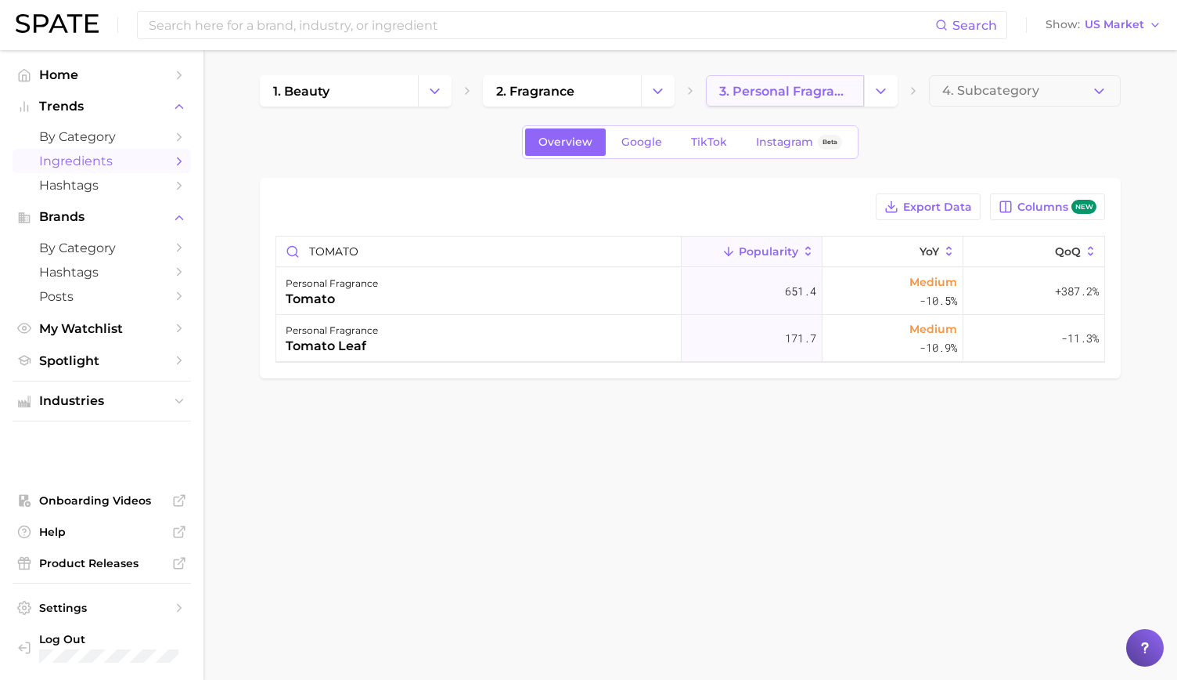
click at [731, 99] on link "3. personal fragrance" at bounding box center [785, 90] width 158 height 31
click at [880, 95] on icon "Change Category" at bounding box center [881, 91] width 16 height 16
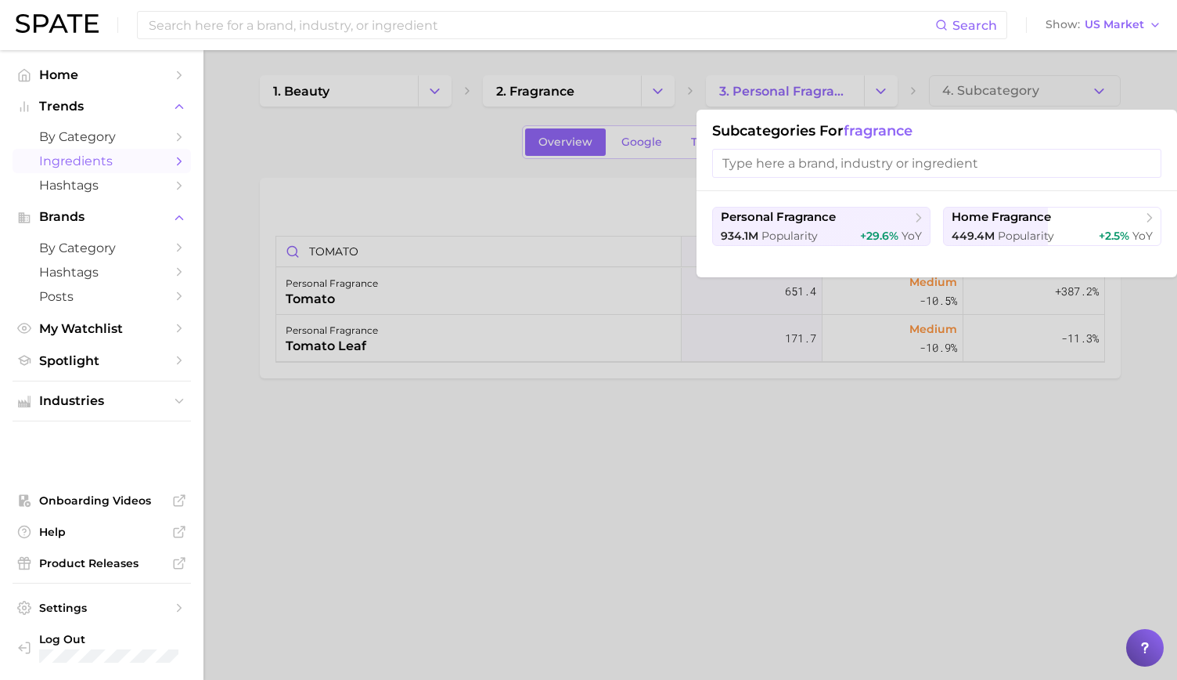
click at [758, 89] on div at bounding box center [588, 340] width 1177 height 680
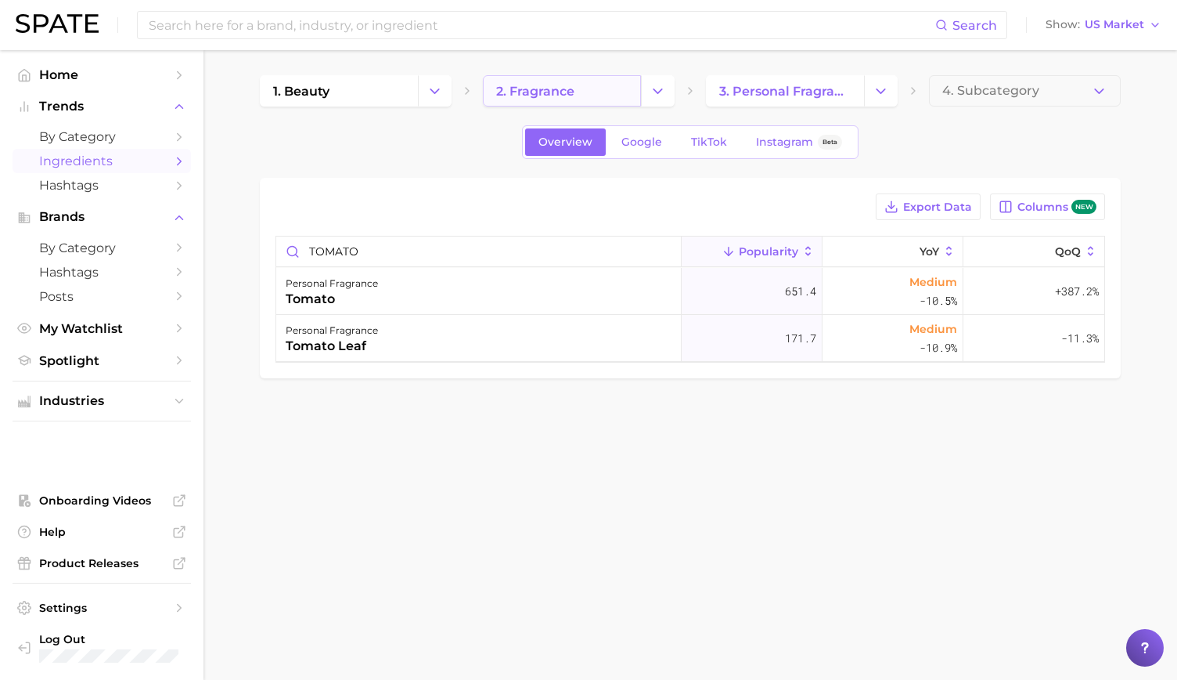
click at [580, 101] on link "2. fragrance" at bounding box center [562, 90] width 158 height 31
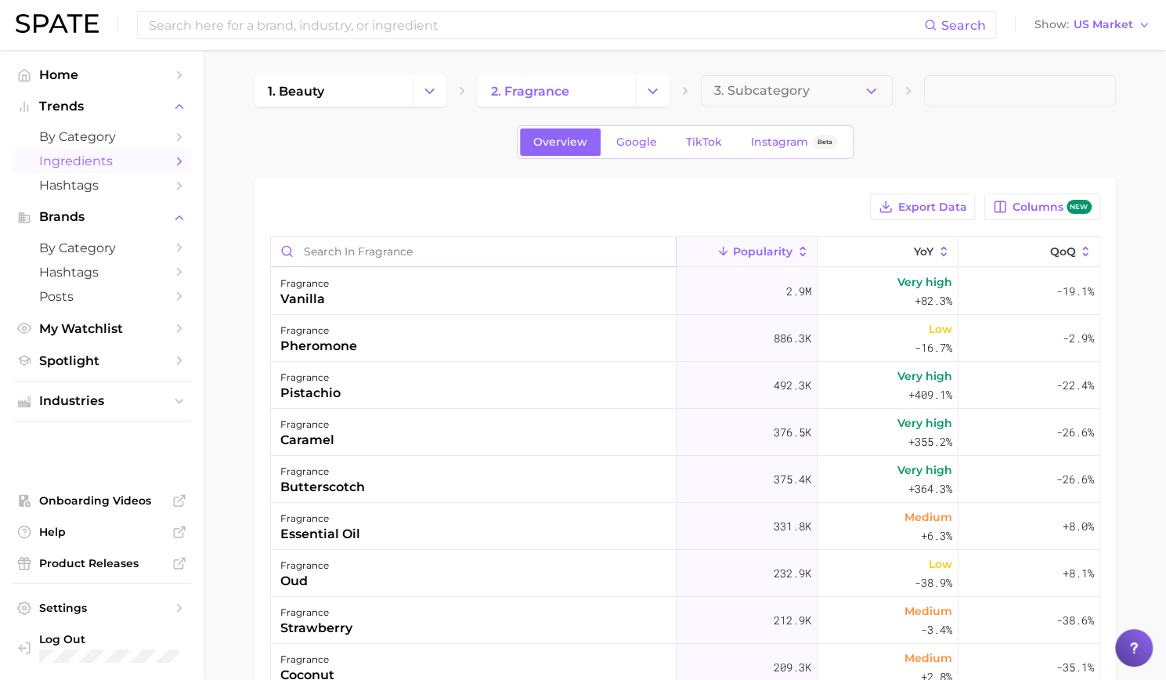
click at [445, 247] on input "Search in fragrance" at bounding box center [473, 251] width 405 height 30
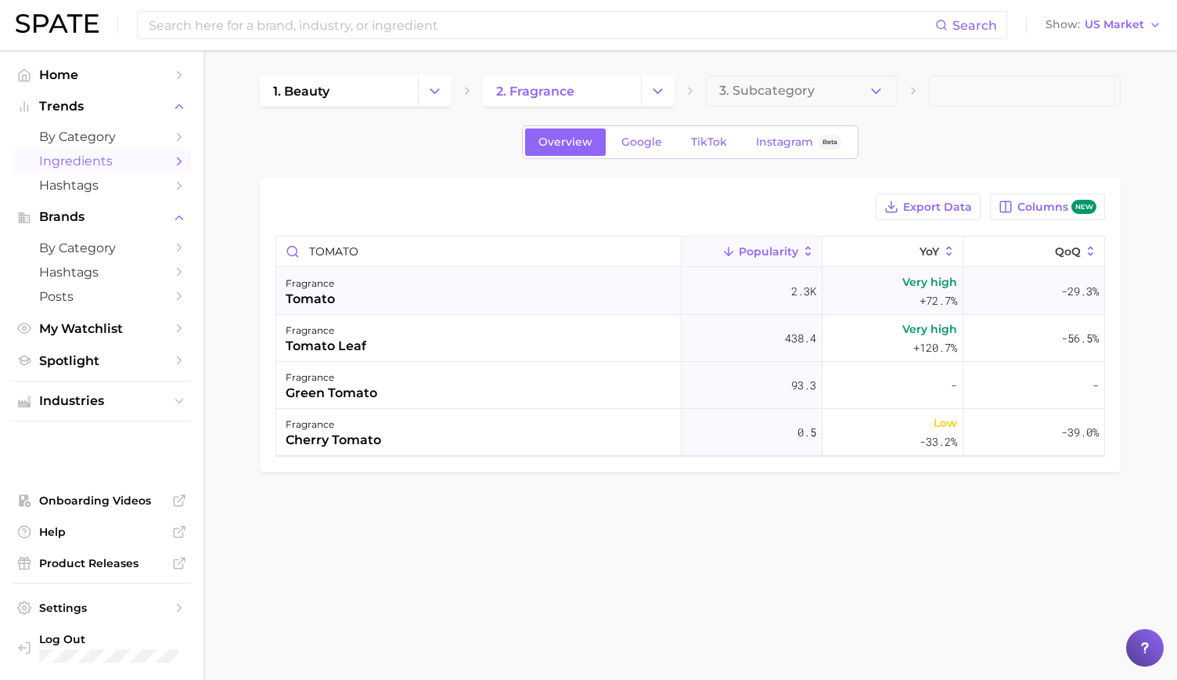
click at [430, 297] on div "fragrance tomato" at bounding box center [479, 291] width 406 height 47
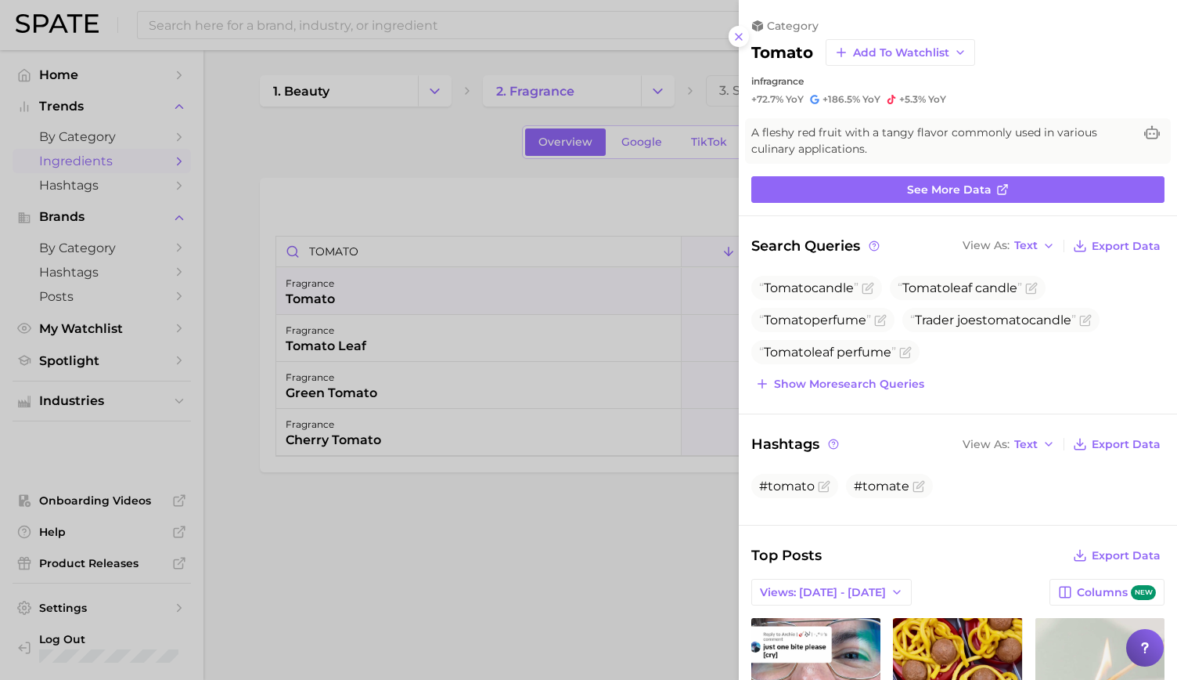
click at [369, 533] on div at bounding box center [588, 340] width 1177 height 680
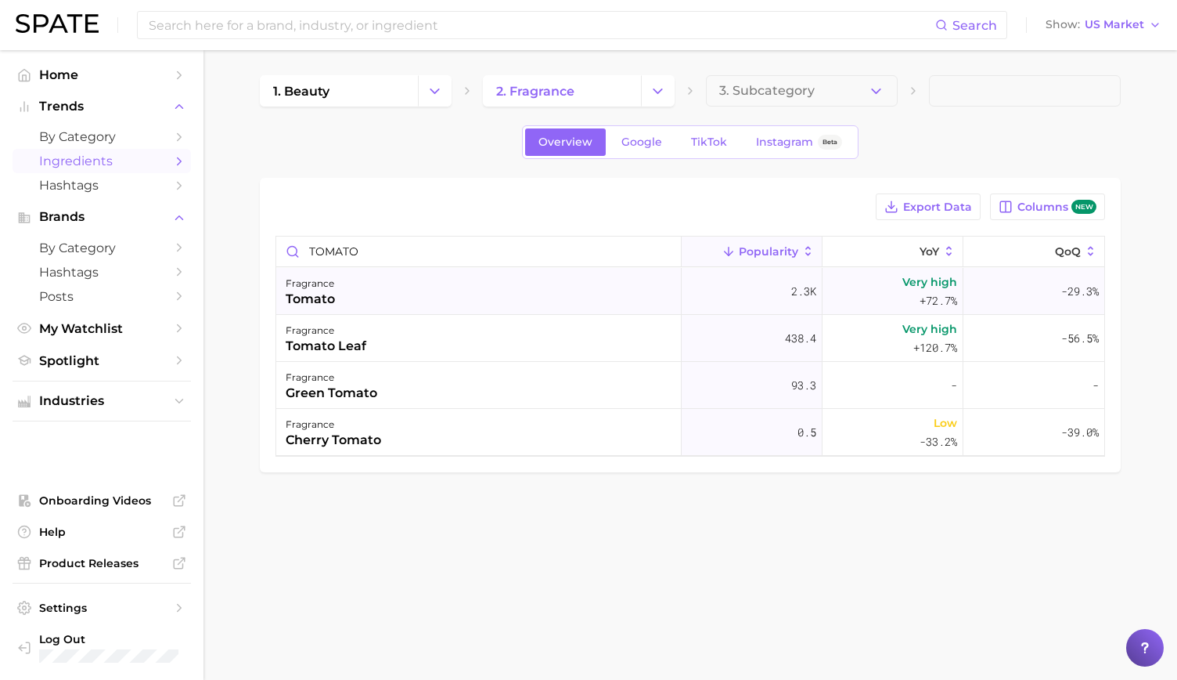
click at [311, 305] on div "tomato" at bounding box center [310, 299] width 49 height 19
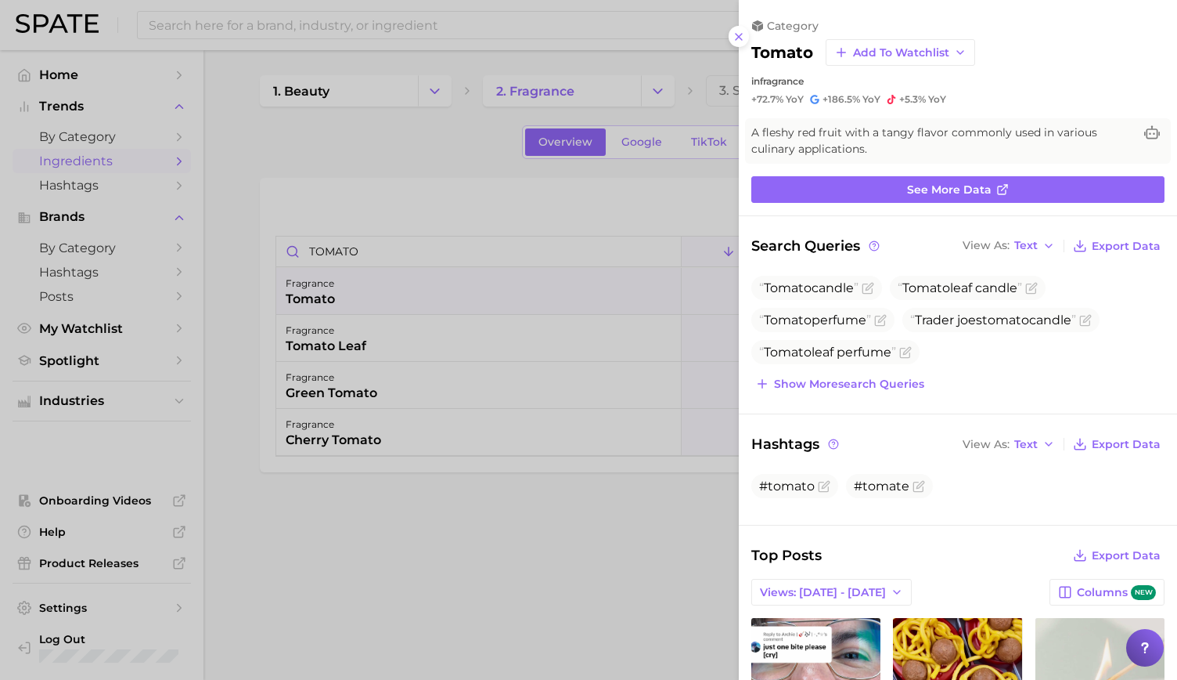
click at [606, 121] on div at bounding box center [588, 340] width 1177 height 680
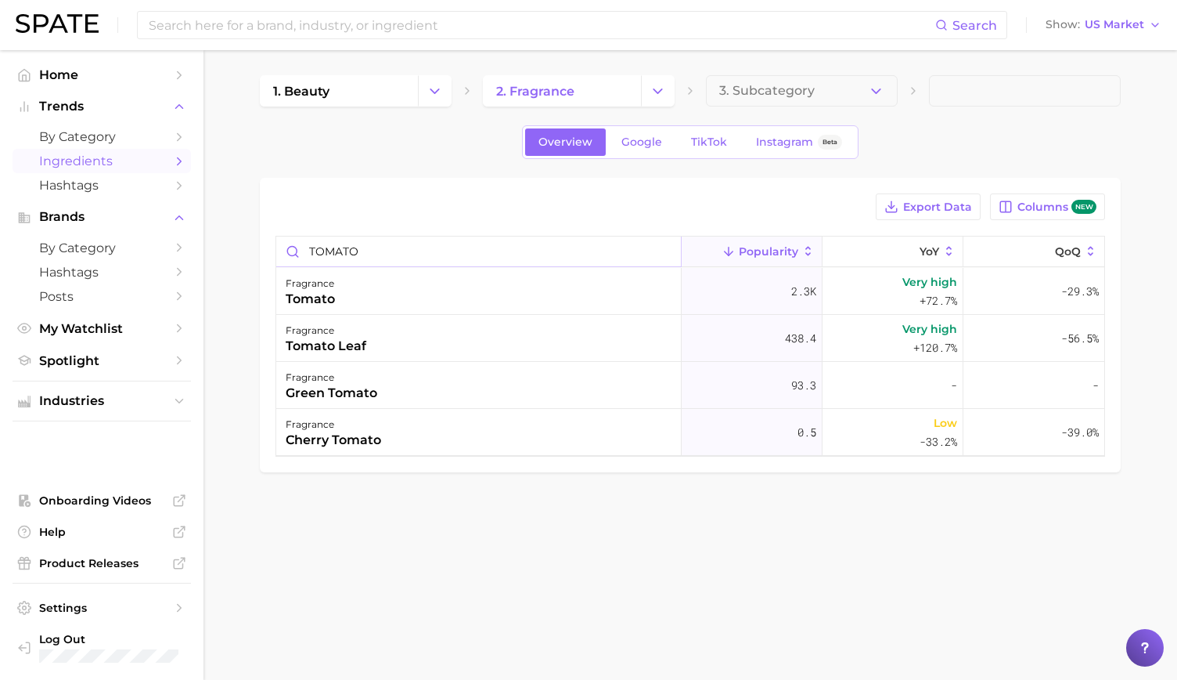
click at [383, 237] on input "TOMATO" at bounding box center [478, 251] width 405 height 30
click at [370, 253] on input "TOMATO" at bounding box center [478, 251] width 405 height 30
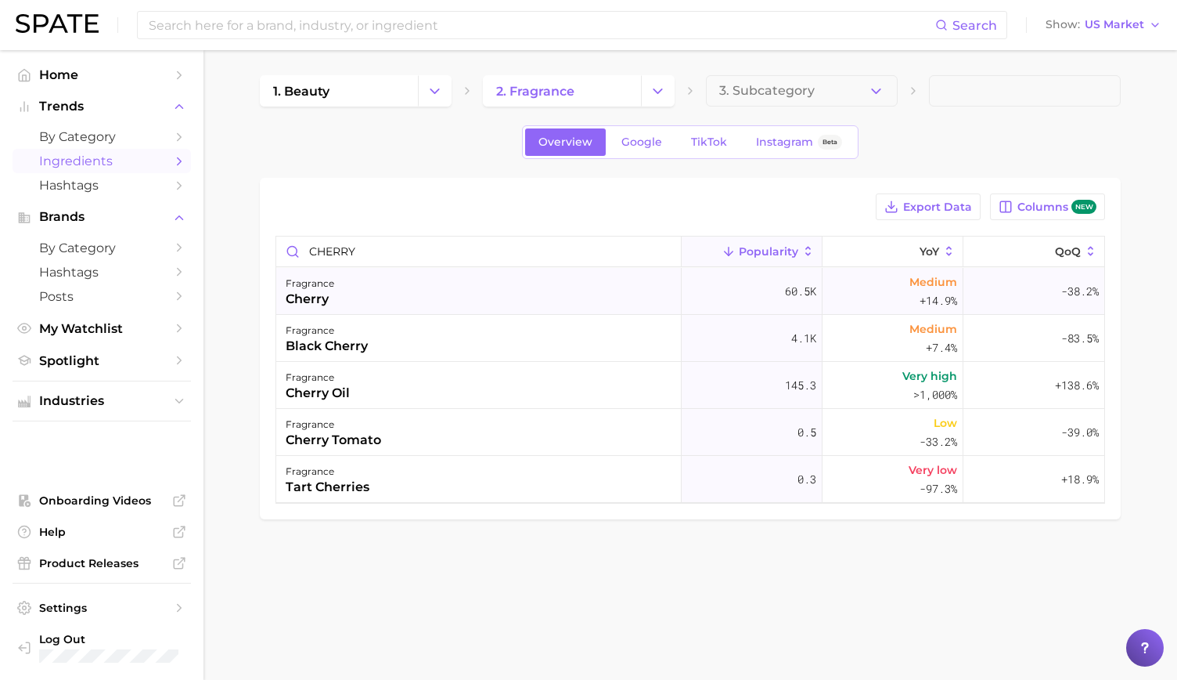
click at [367, 290] on div "fragrance cherry" at bounding box center [479, 291] width 406 height 47
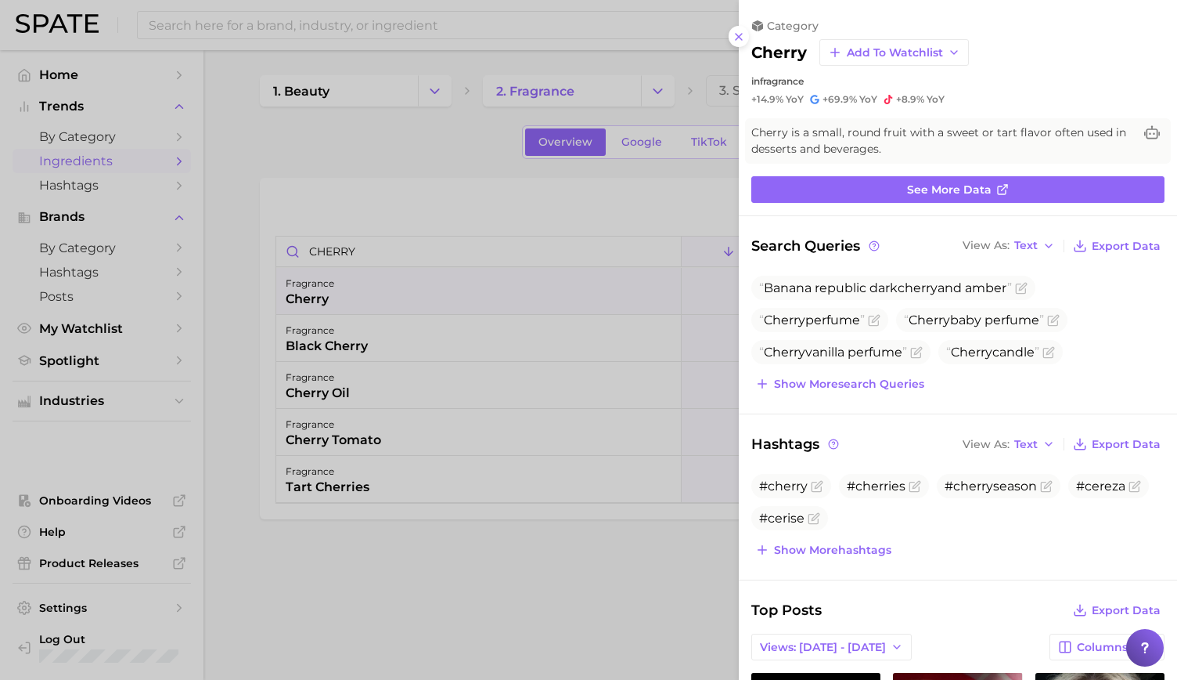
click at [382, 258] on div at bounding box center [588, 340] width 1177 height 680
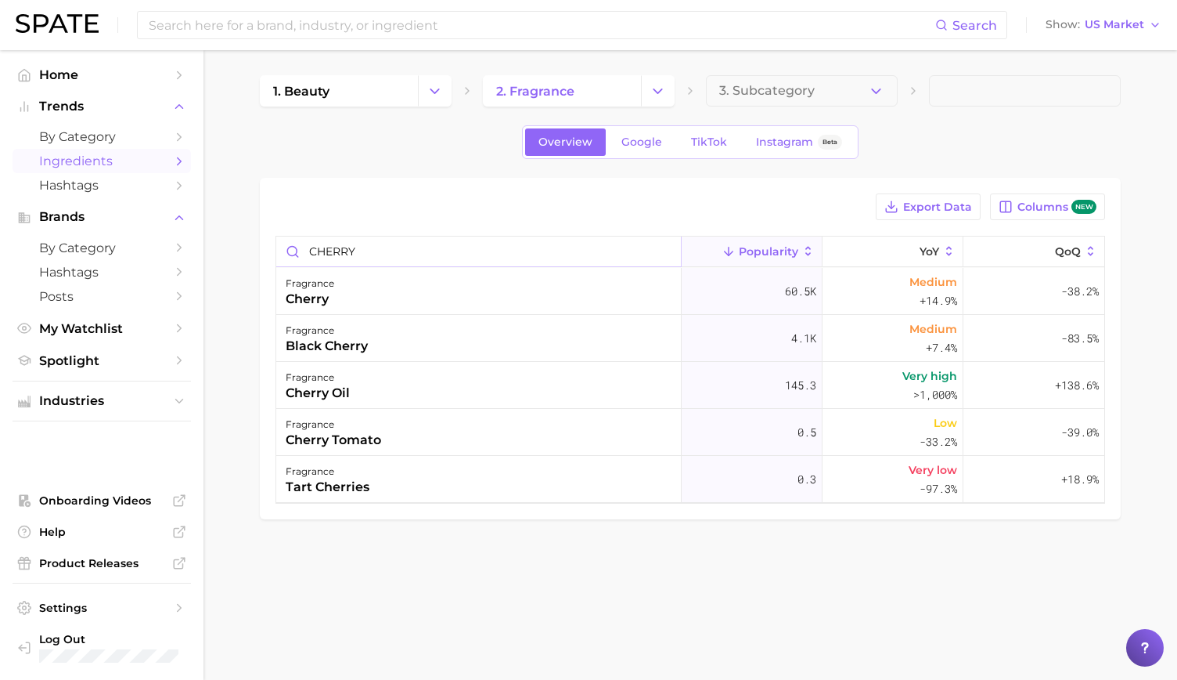
click at [343, 245] on input "CHERRY" at bounding box center [478, 251] width 405 height 30
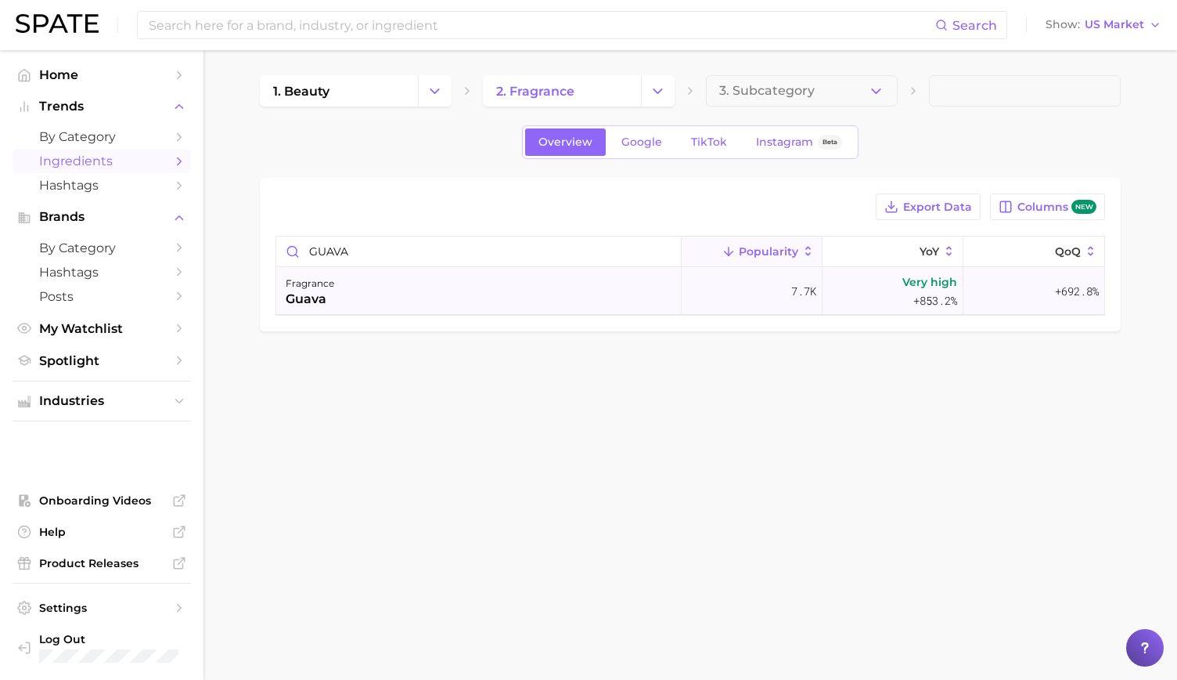
click at [371, 301] on div "fragrance guava" at bounding box center [479, 291] width 406 height 47
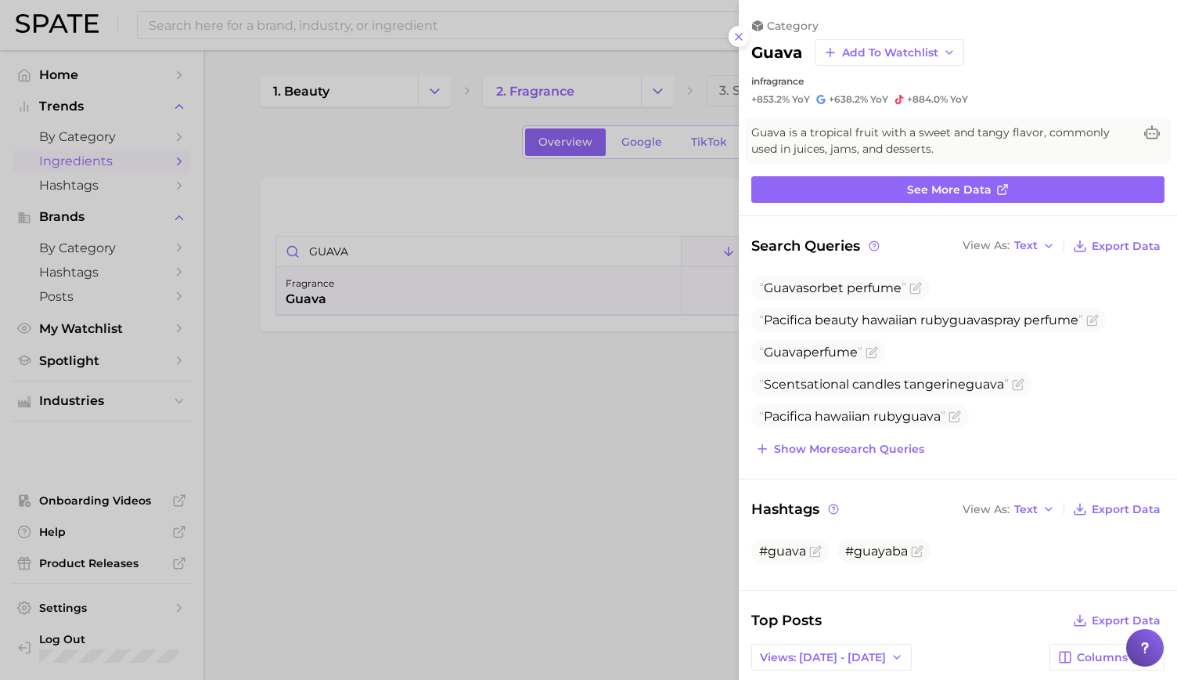
click at [556, 247] on div at bounding box center [588, 340] width 1177 height 680
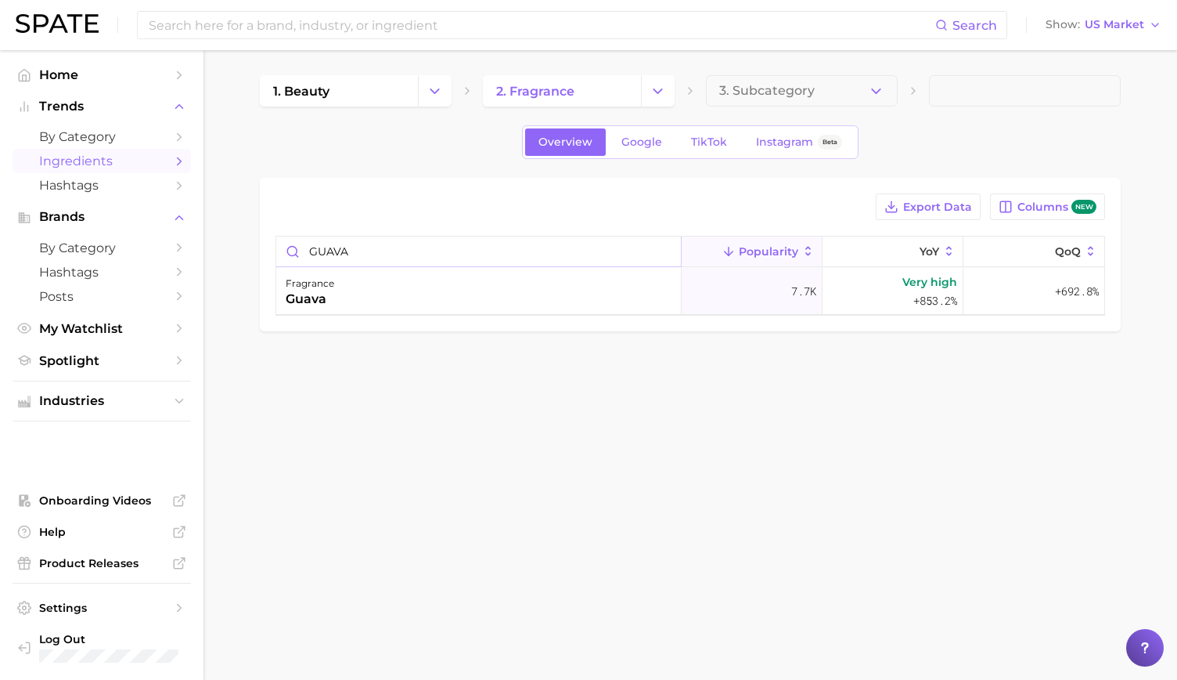
click at [323, 253] on input "GUAVA" at bounding box center [478, 251] width 405 height 30
type input "H"
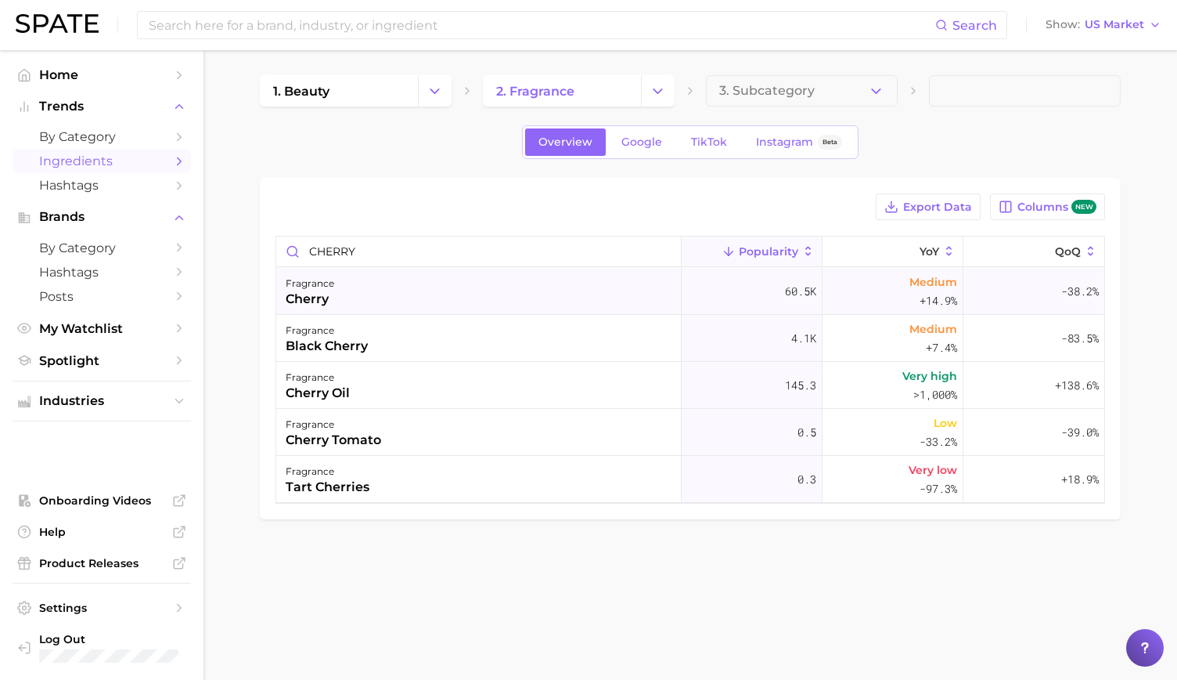
click at [334, 290] on div "fragrance cherry" at bounding box center [479, 291] width 406 height 47
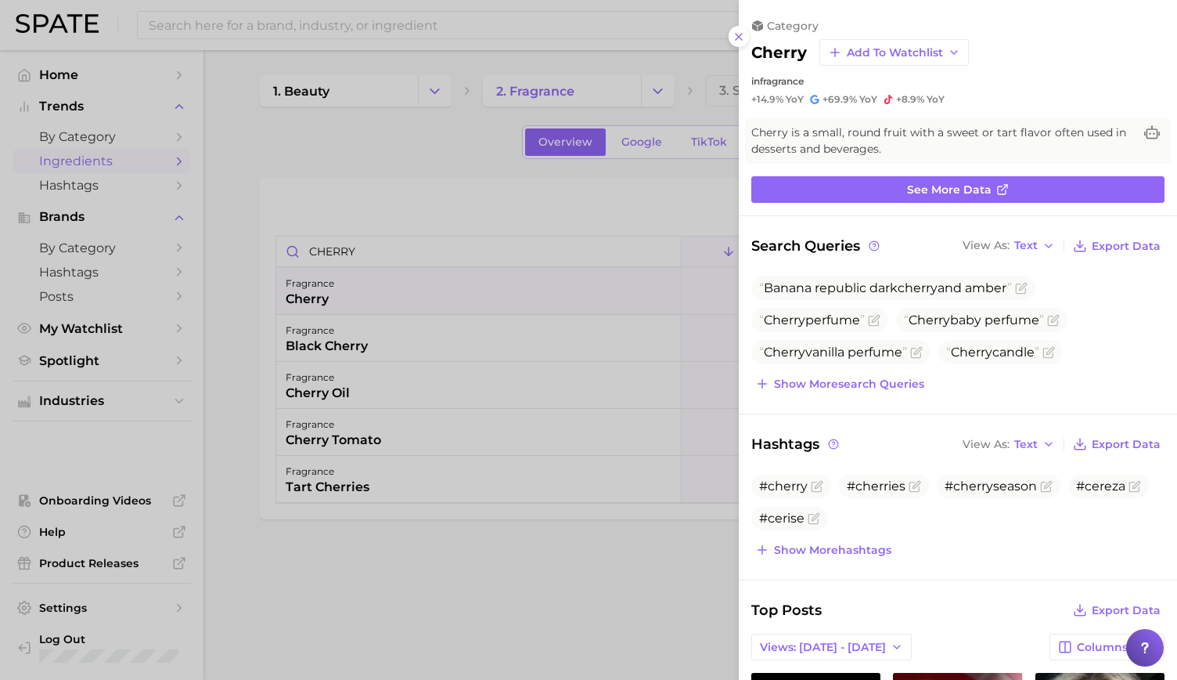
click at [388, 265] on div at bounding box center [588, 340] width 1177 height 680
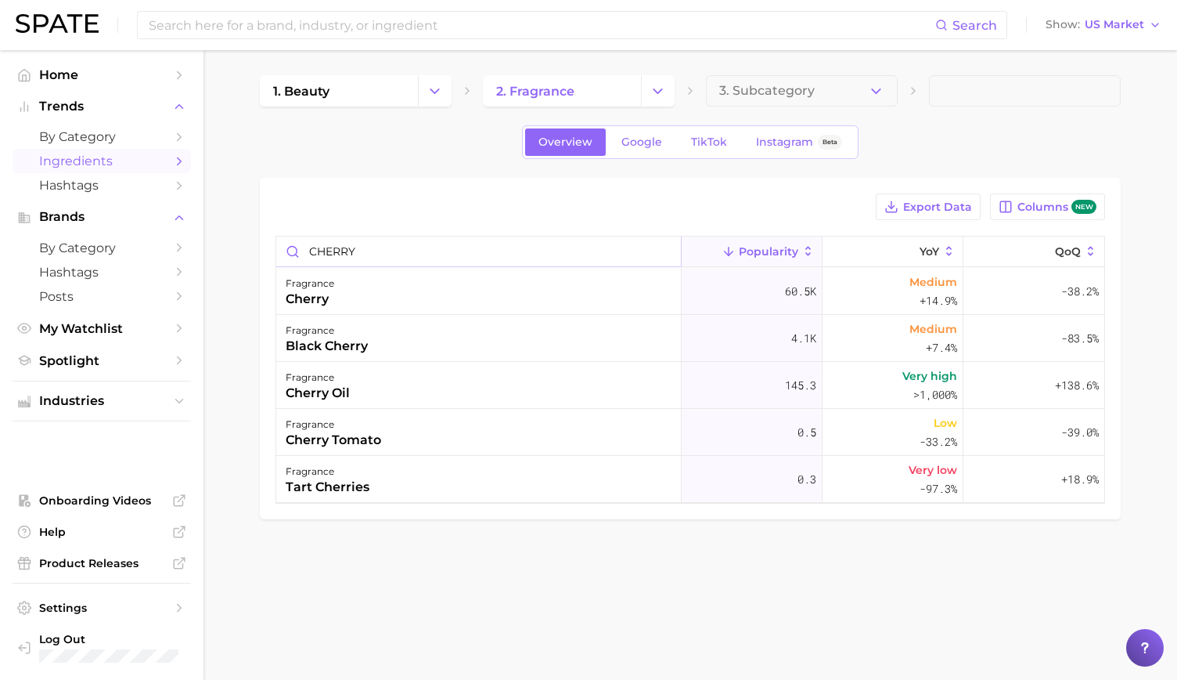
click at [341, 253] on input "CHERRY" at bounding box center [478, 251] width 405 height 30
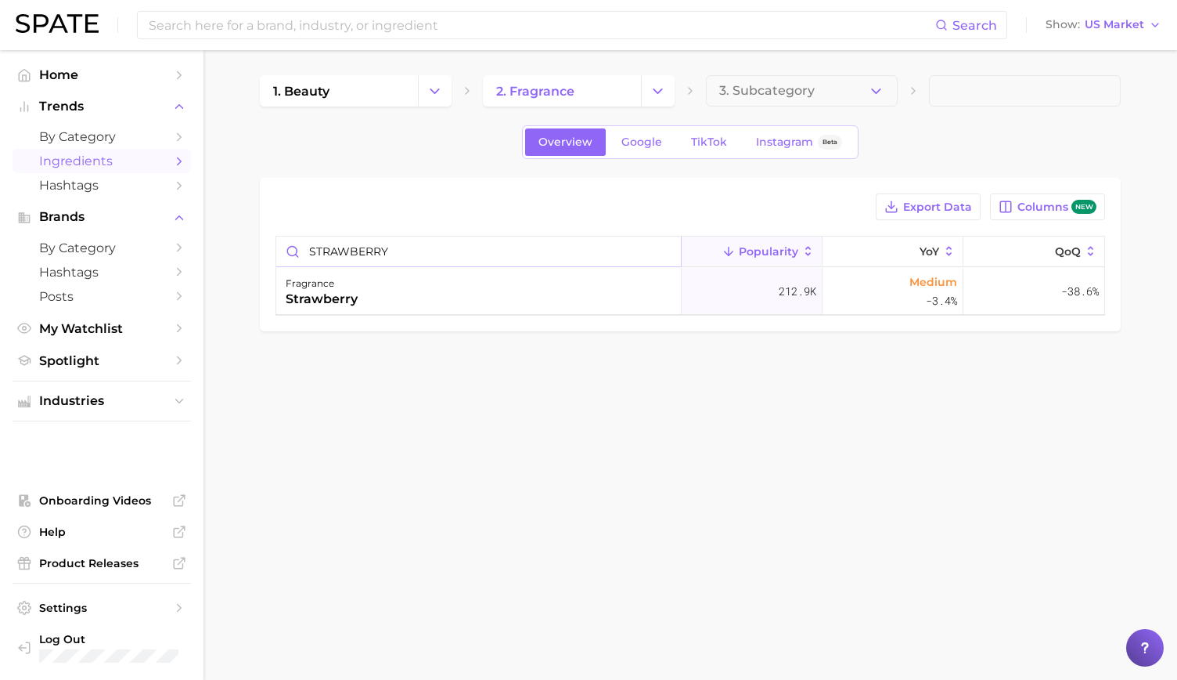
type input "STRAWBERRY"
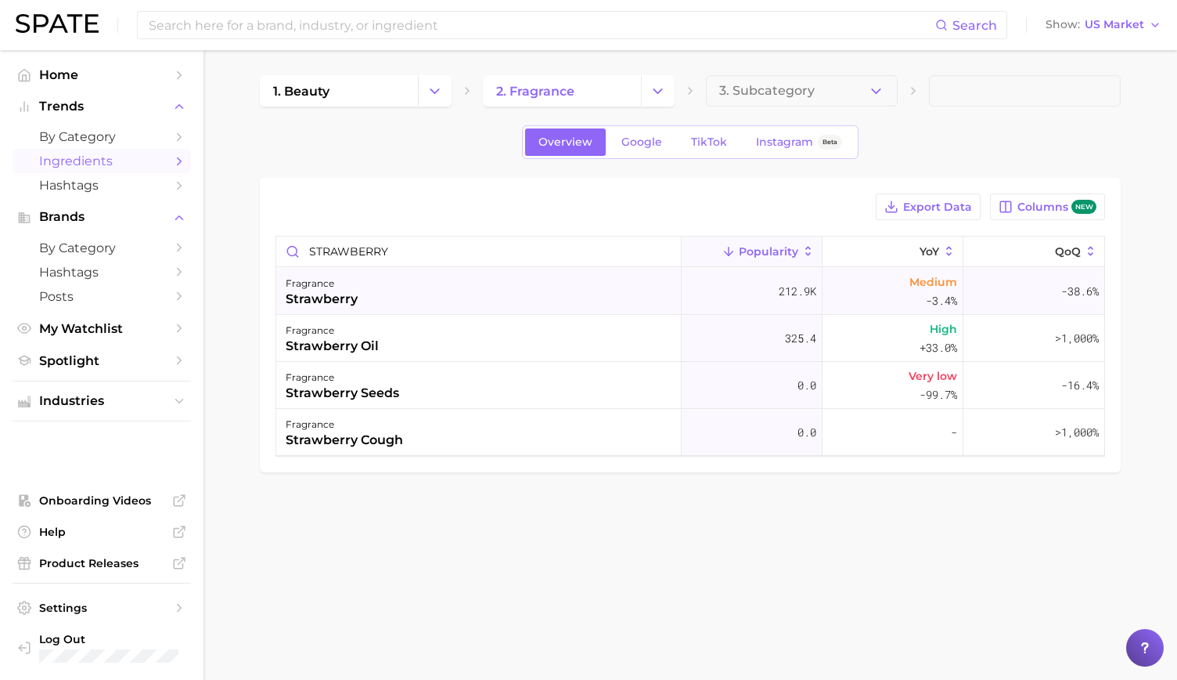
click at [319, 298] on div "strawberry" at bounding box center [322, 299] width 72 height 19
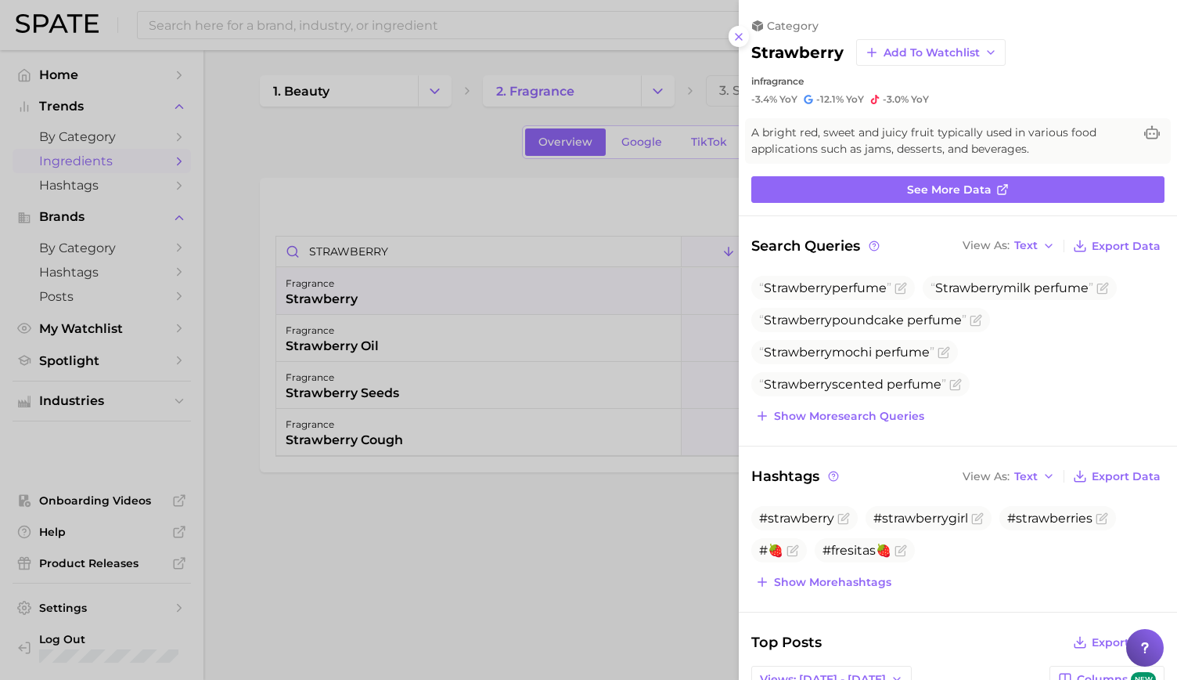
drag, startPoint x: 381, startPoint y: 457, endPoint x: 420, endPoint y: 470, distance: 40.4
click at [381, 457] on div at bounding box center [588, 340] width 1177 height 680
